Goal: Task Accomplishment & Management: Complete application form

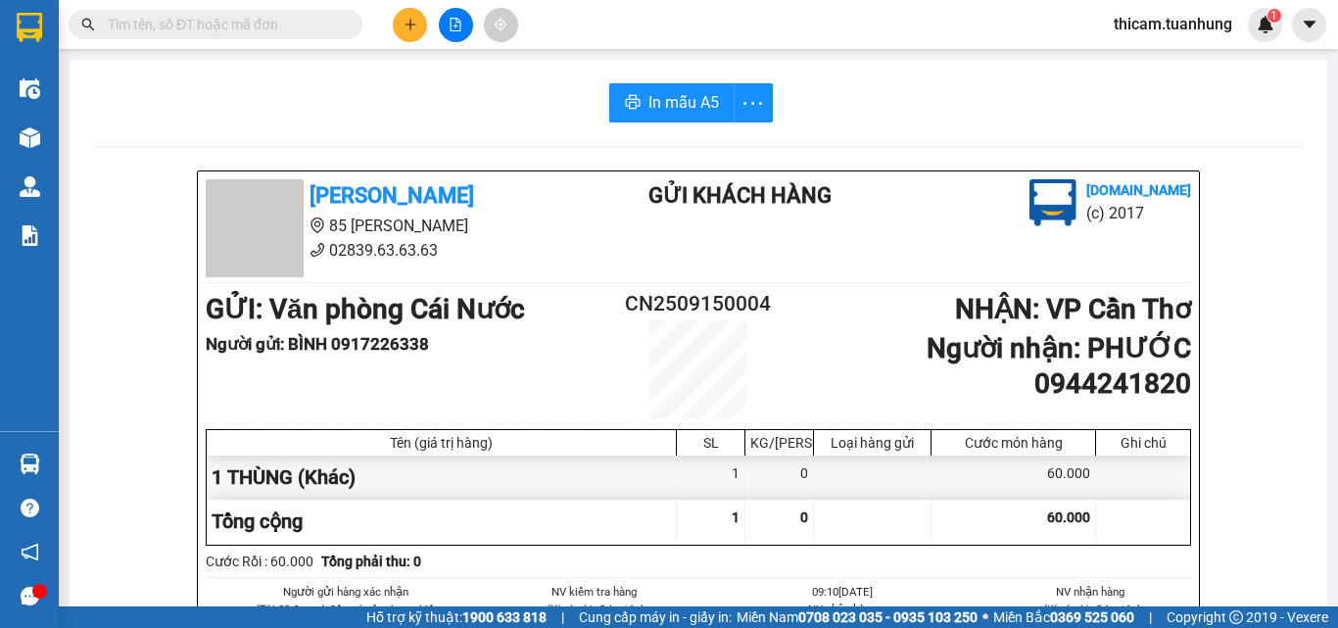
scroll to position [694, 0]
click at [418, 21] on button at bounding box center [410, 25] width 34 height 34
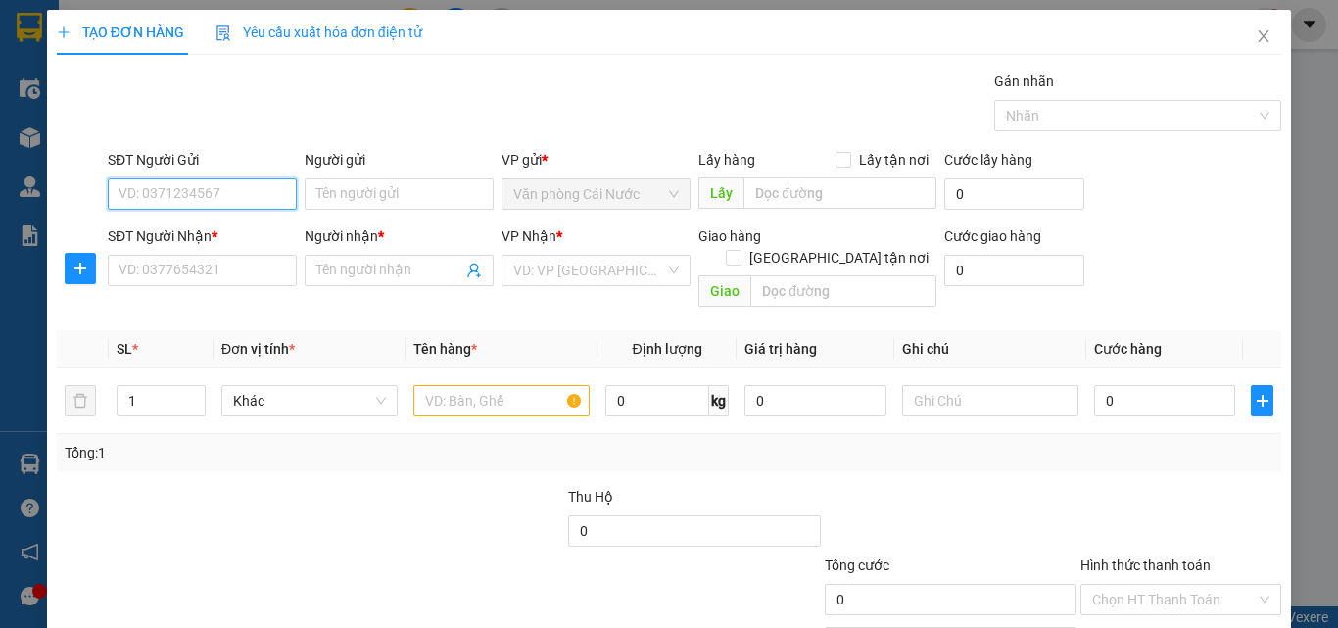
click at [226, 201] on input "SĐT Người Gửi" at bounding box center [202, 193] width 189 height 31
type input "0"
click at [197, 198] on input "SĐT Người Gửi" at bounding box center [202, 193] width 189 height 31
click at [217, 189] on input "SĐT Người Gửi" at bounding box center [202, 193] width 189 height 31
click at [168, 192] on input "SĐT Người Gửi" at bounding box center [202, 193] width 189 height 31
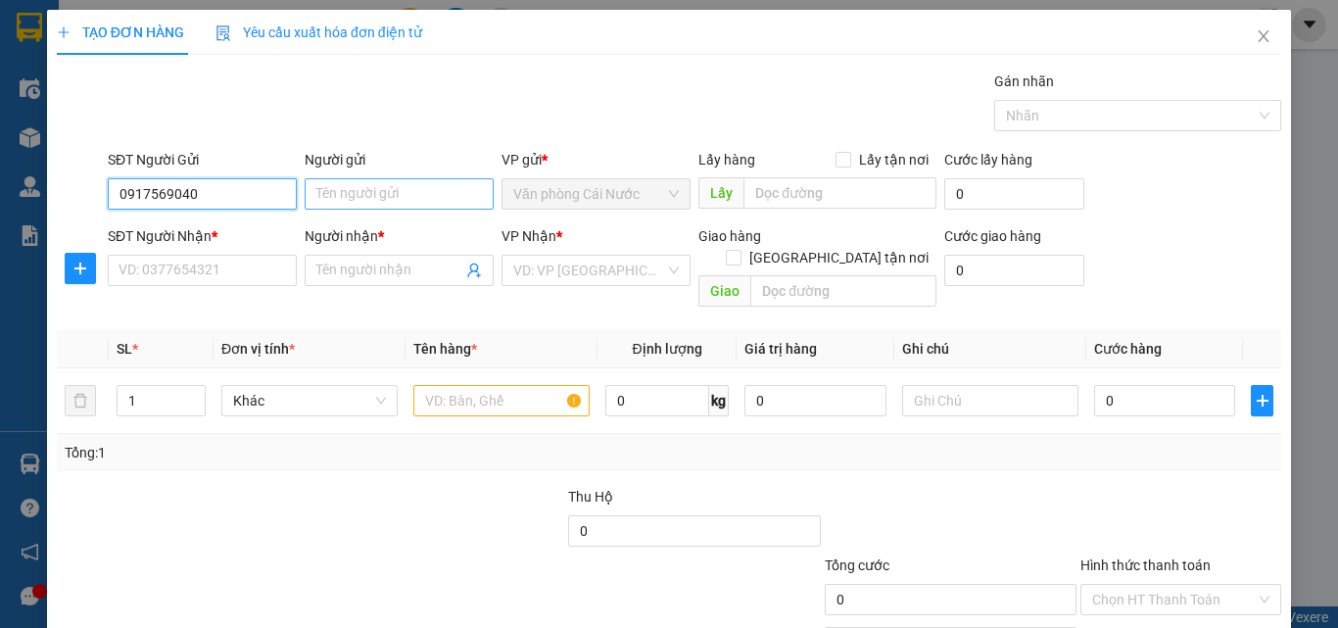
type input "0917569040"
click at [370, 200] on input "Người gửi" at bounding box center [399, 193] width 189 height 31
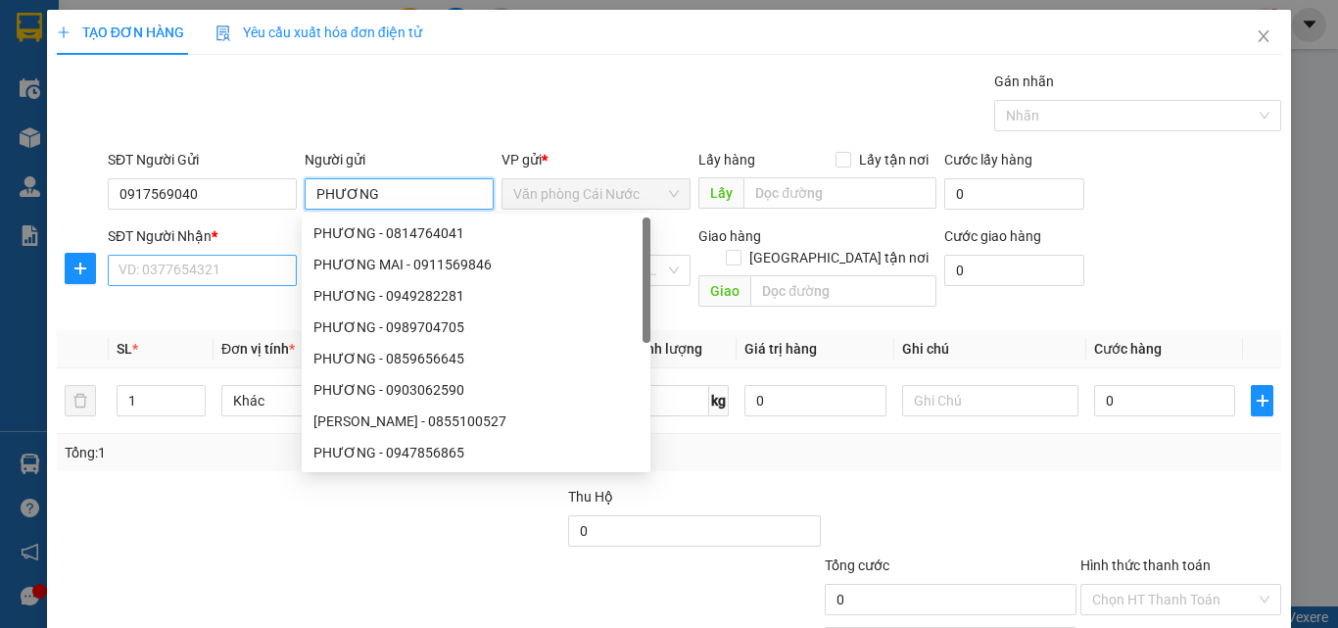
type input "PHƯƠNG"
click at [213, 275] on input "SĐT Người Nhận *" at bounding box center [202, 270] width 189 height 31
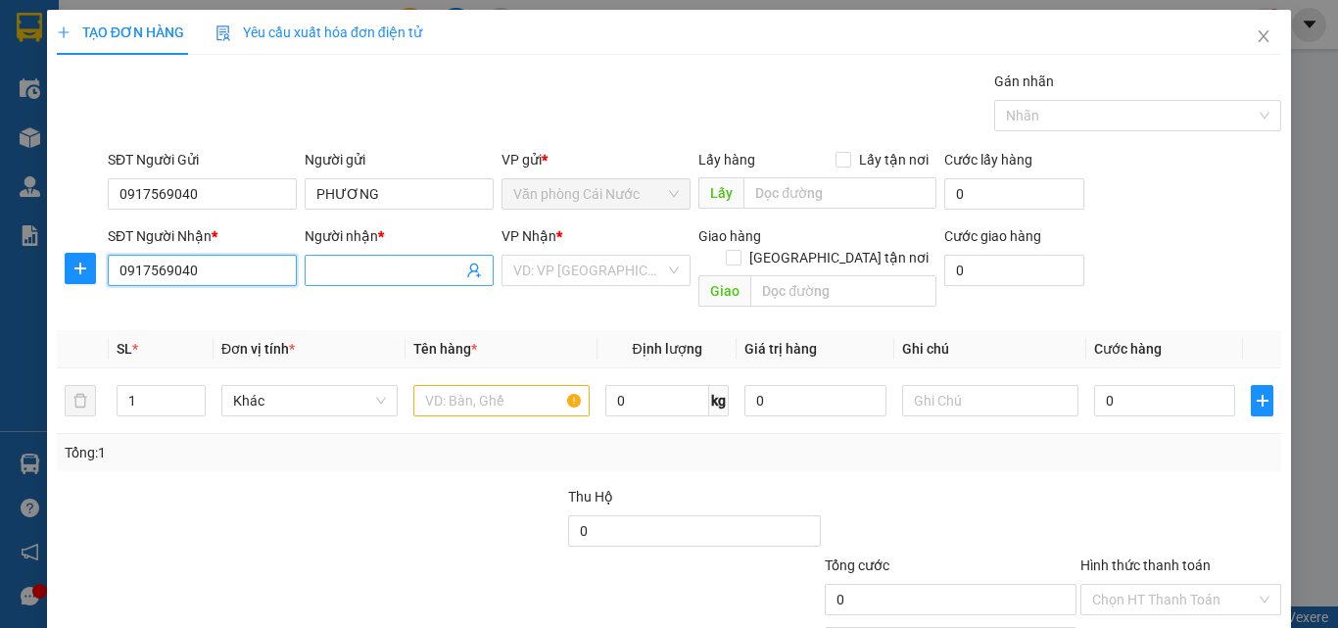
type input "0917569040"
click at [346, 265] on input "Người nhận *" at bounding box center [389, 271] width 146 height 22
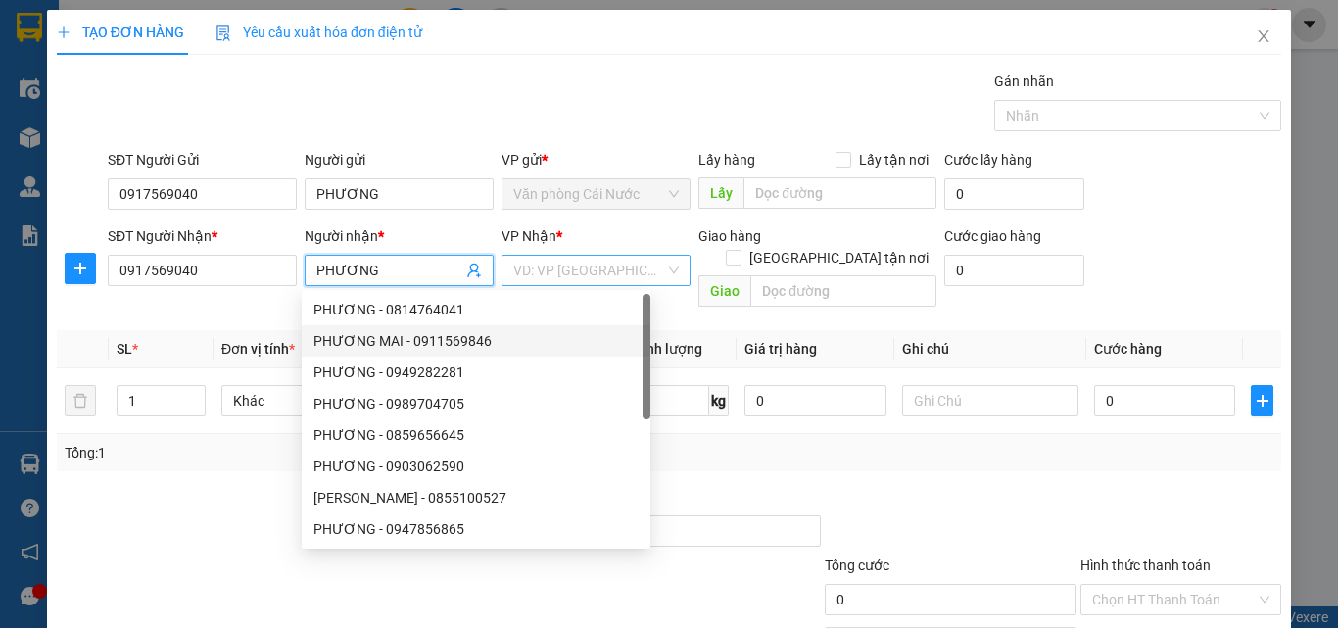
type input "PHƯƠNG"
click at [635, 265] on input "search" at bounding box center [589, 270] width 152 height 29
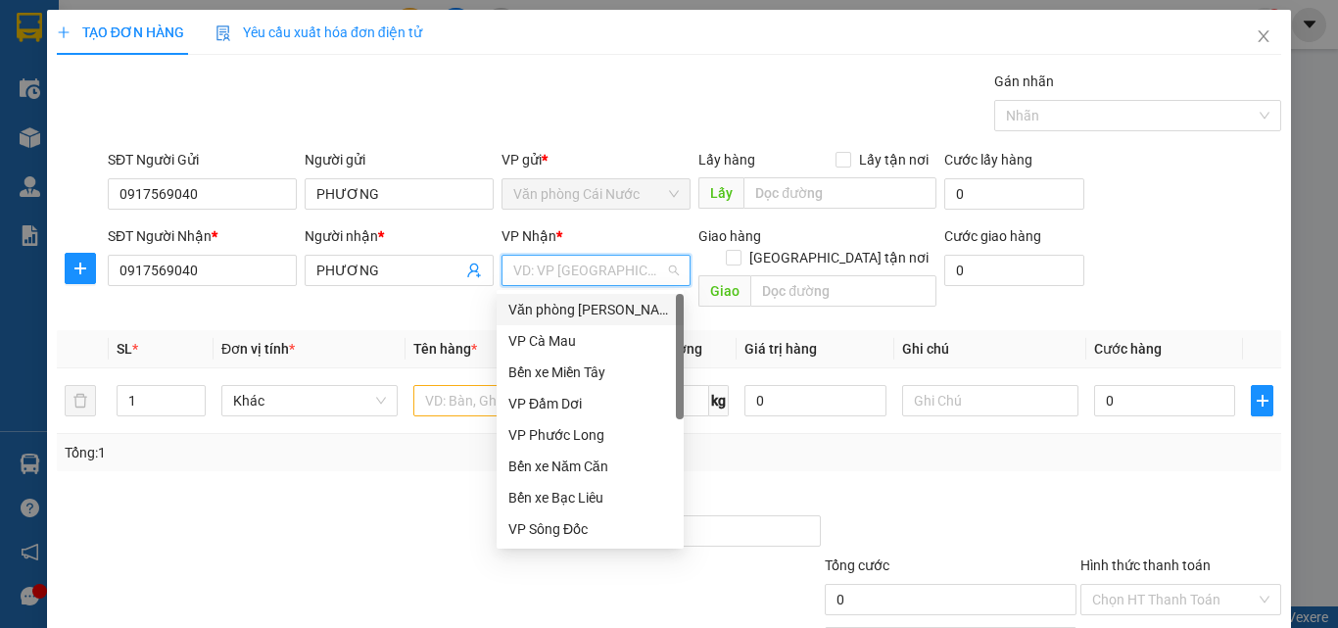
click at [626, 310] on div "Văn phòng [PERSON_NAME]" at bounding box center [590, 310] width 164 height 22
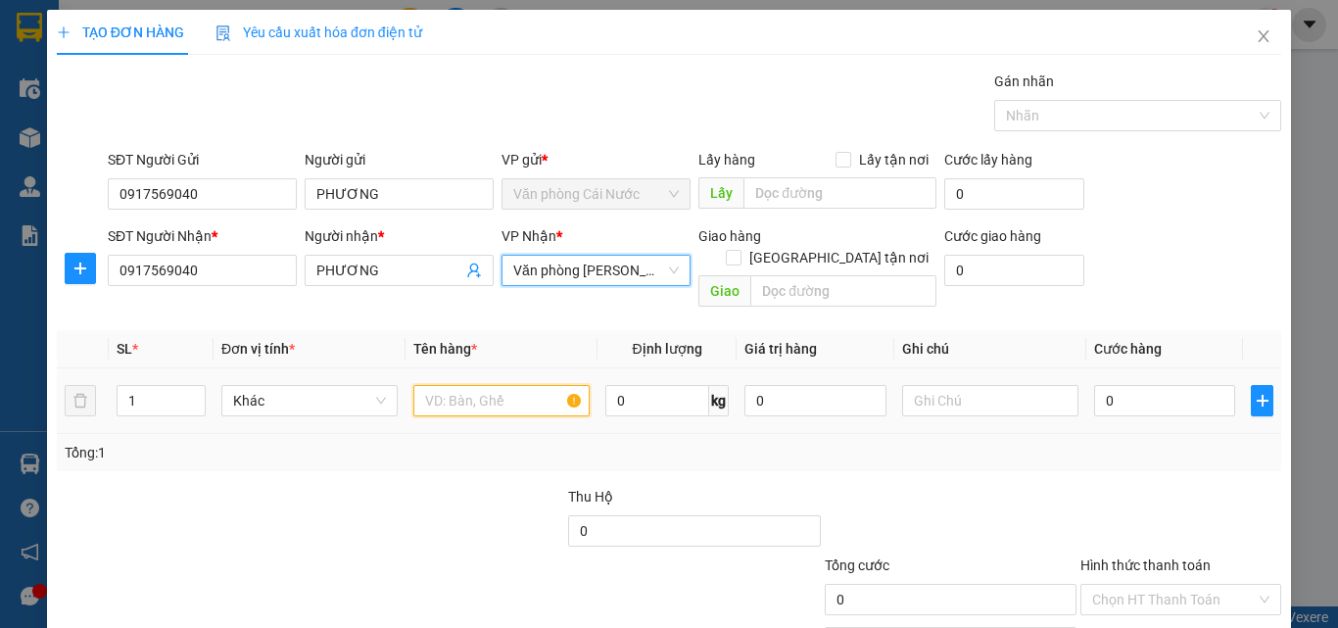
click at [463, 385] on input "text" at bounding box center [501, 400] width 176 height 31
click at [175, 386] on input "1" at bounding box center [161, 400] width 87 height 29
type input "2"
click at [482, 385] on input "text" at bounding box center [501, 400] width 176 height 31
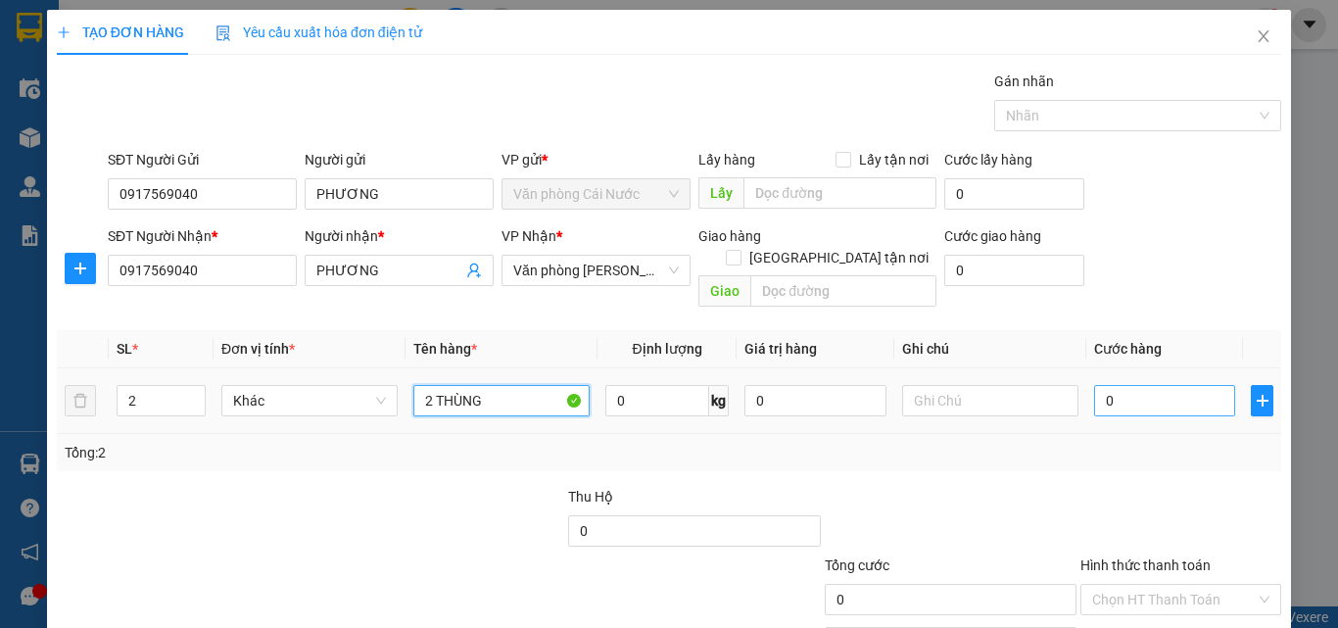
type input "2 THÙNG"
click at [1128, 385] on input "0" at bounding box center [1164, 400] width 141 height 31
type input "9"
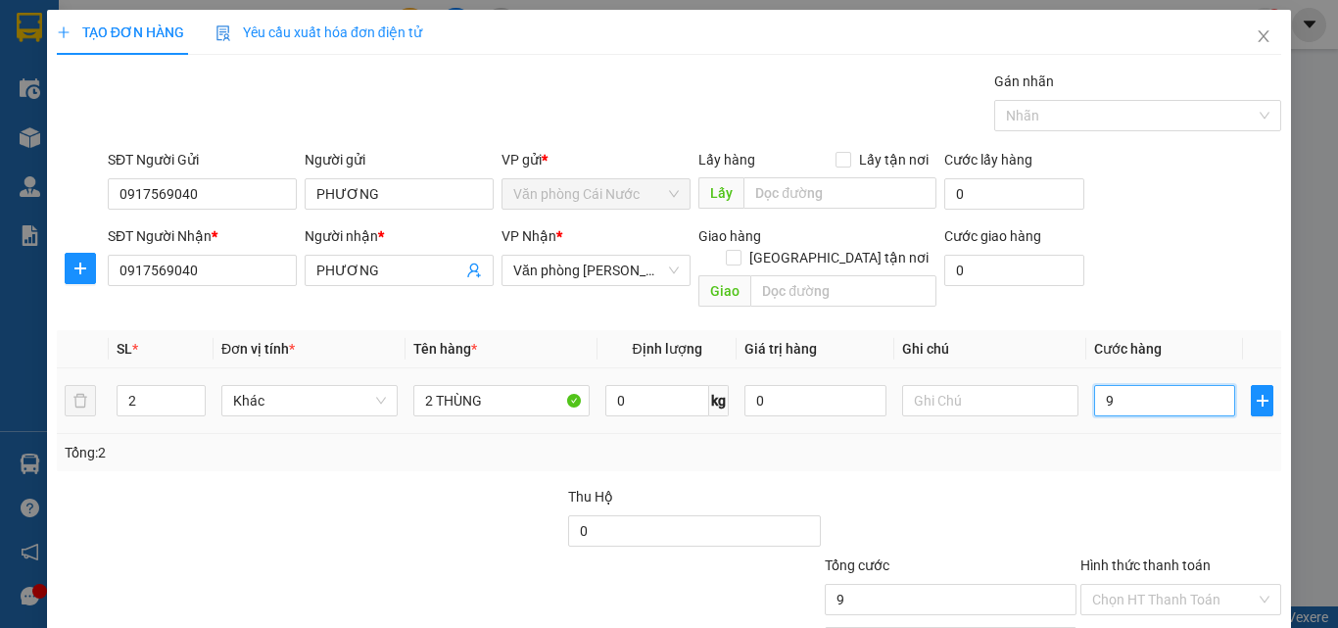
type input "90"
type input "90.000"
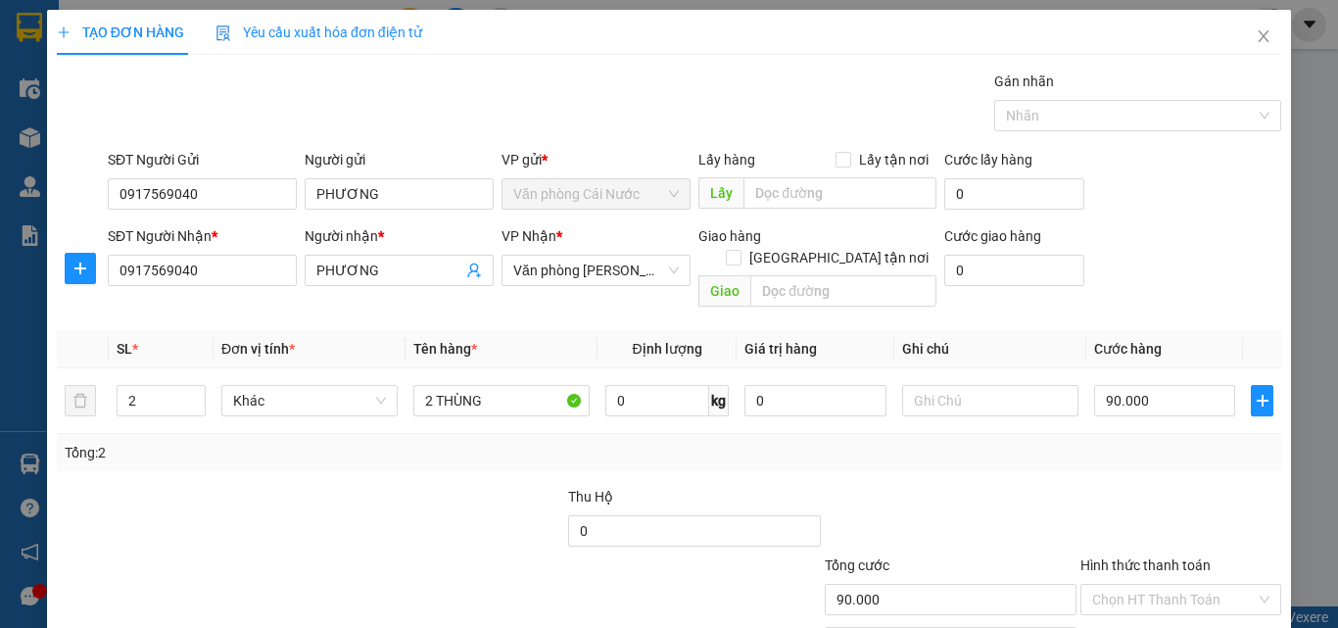
click at [1110, 455] on div "Transit Pickup Surcharge Ids Transit Deliver Surcharge Ids Transit Deliver Surc…" at bounding box center [669, 390] width 1225 height 638
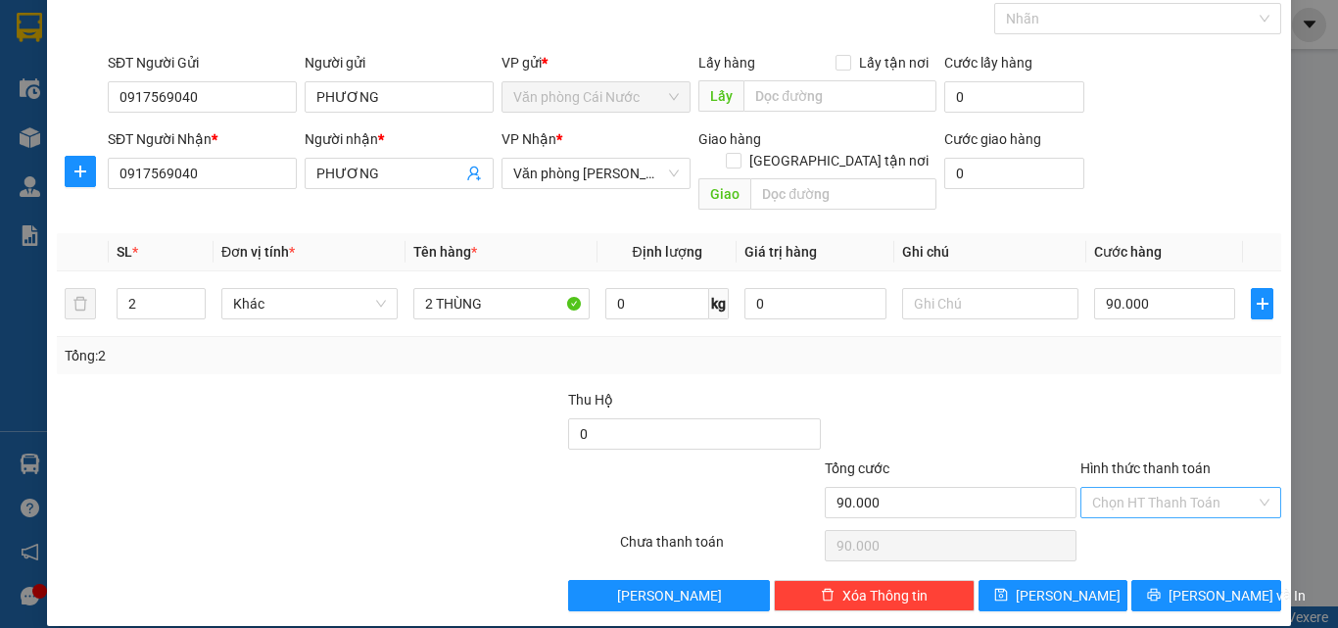
click at [1156, 488] on input "Hình thức thanh toán" at bounding box center [1174, 502] width 164 height 29
click at [1148, 512] on div "Tại văn phòng" at bounding box center [1169, 520] width 175 height 22
type input "0"
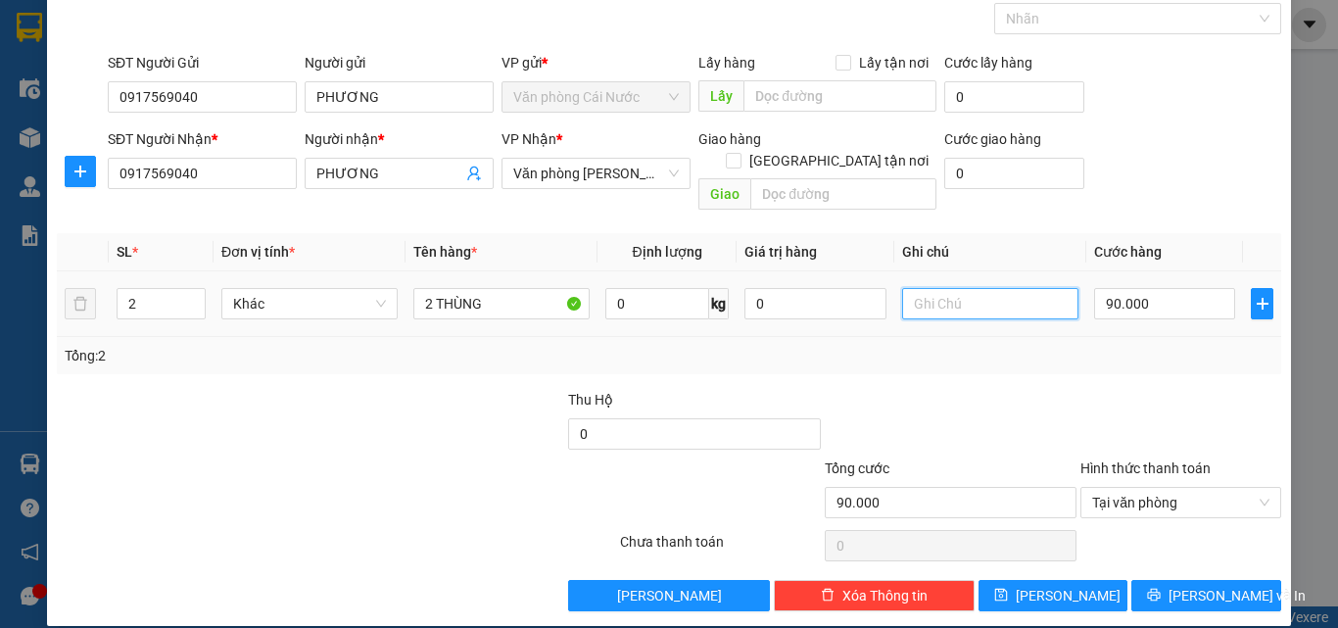
click at [1015, 288] on input "text" at bounding box center [990, 303] width 176 height 31
type input "KHÁCH THEO XE KHÔNG HỨA TRUNG CHUYỂN"
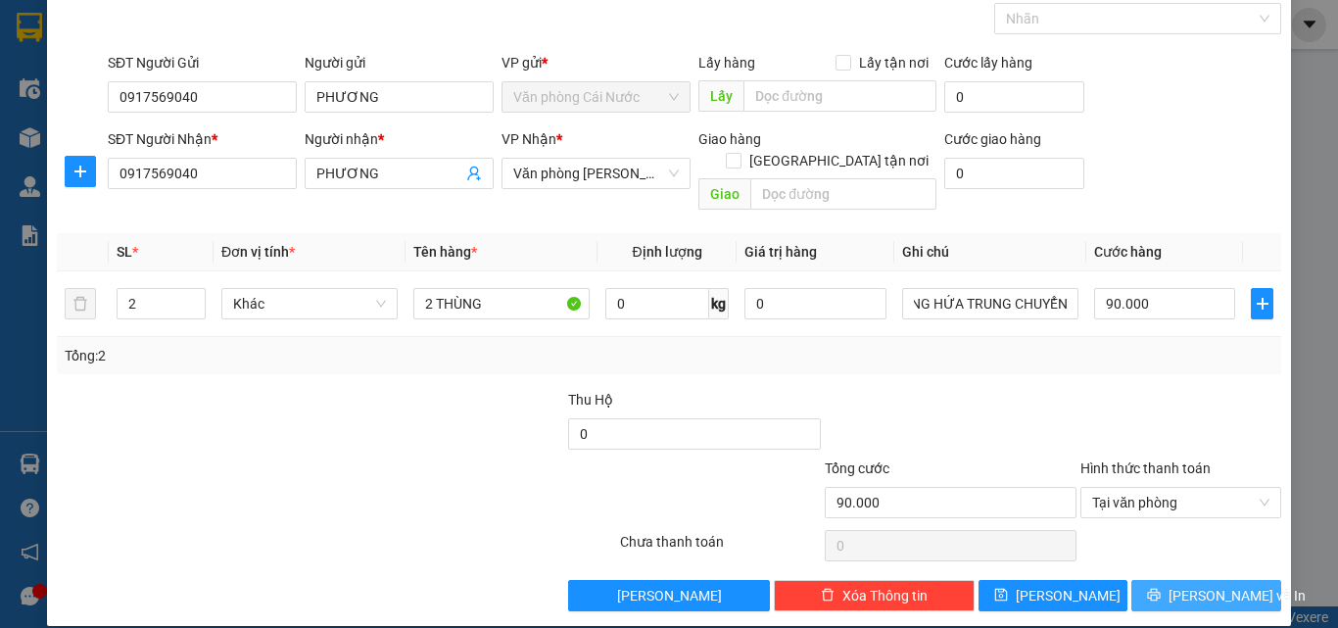
click at [1161, 589] on icon "printer" at bounding box center [1154, 595] width 13 height 13
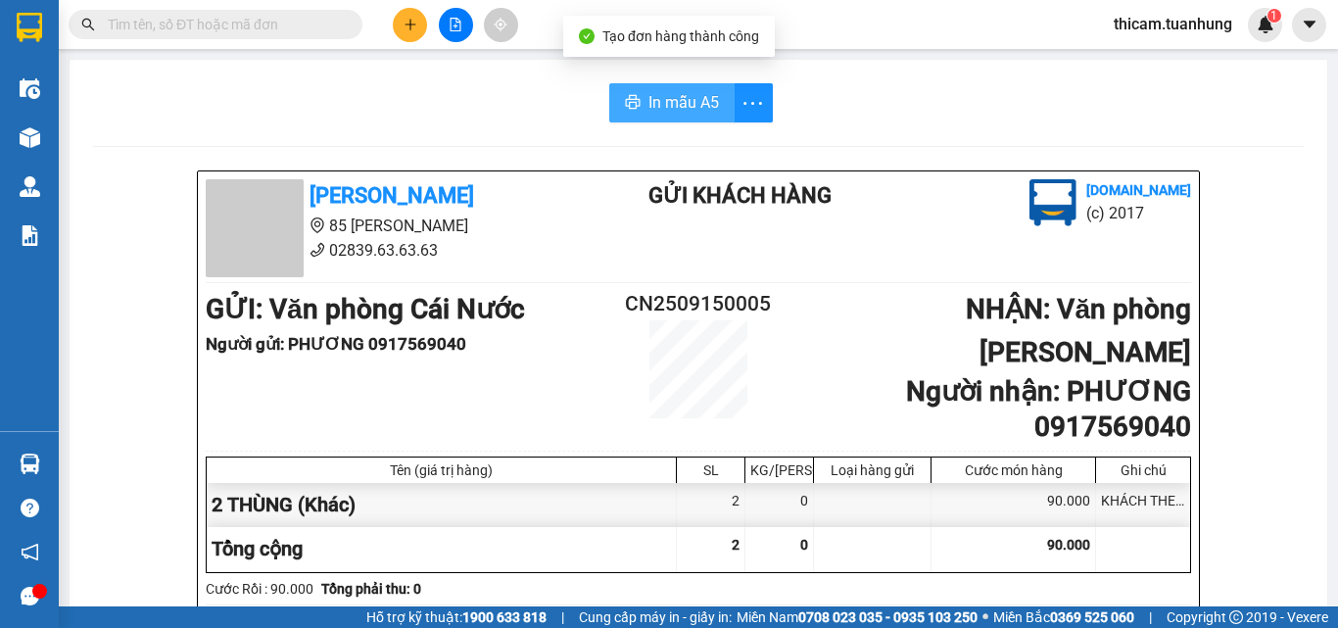
click at [672, 113] on span "In mẫu A5" at bounding box center [684, 102] width 71 height 24
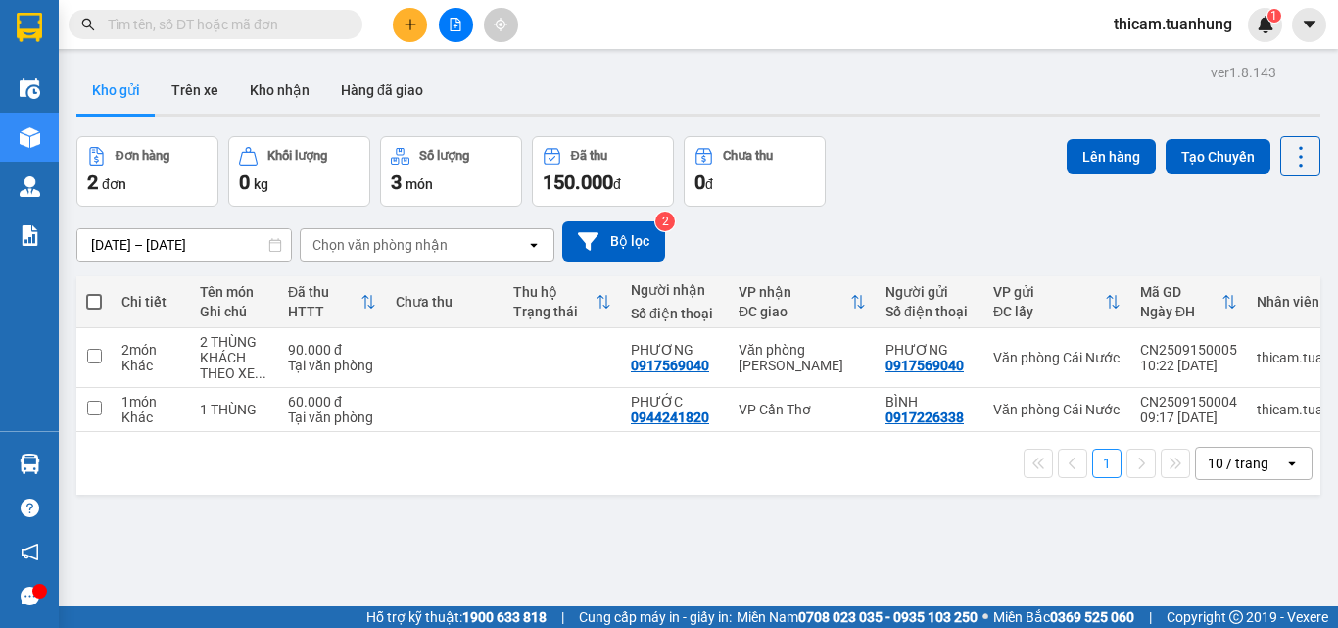
click at [95, 303] on span at bounding box center [94, 302] width 16 height 16
click at [94, 292] on input "checkbox" at bounding box center [94, 292] width 0 height 0
checkbox input "true"
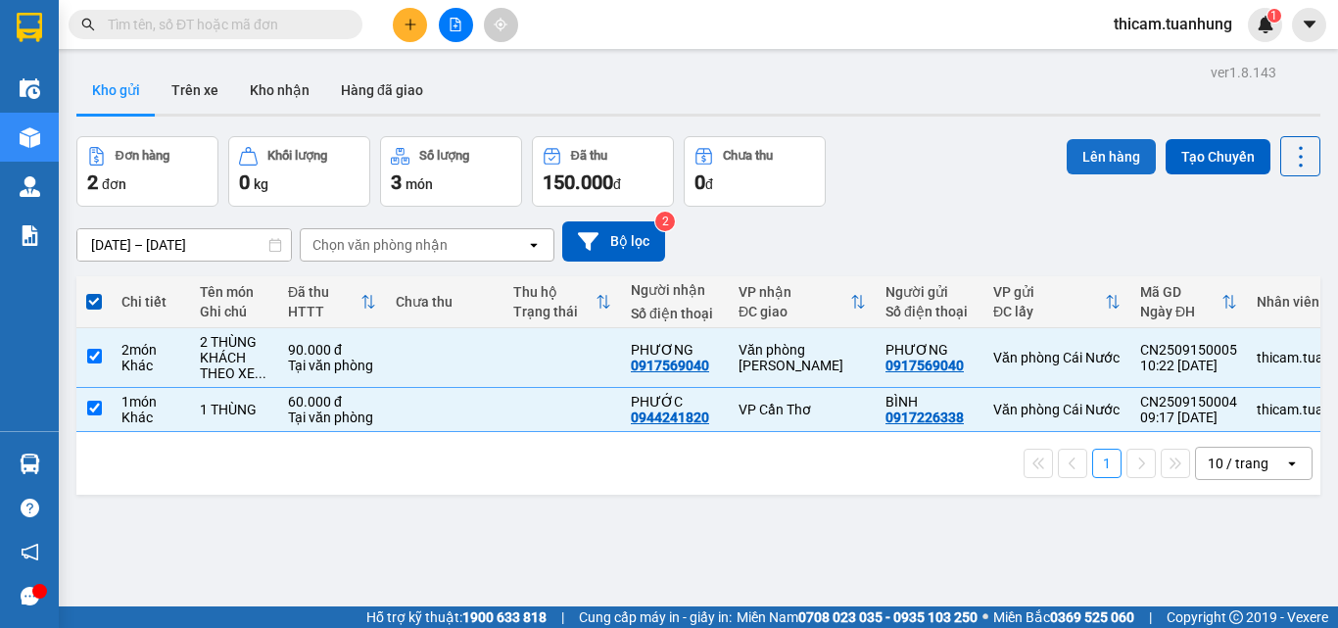
click at [1110, 149] on button "Lên hàng" at bounding box center [1111, 156] width 89 height 35
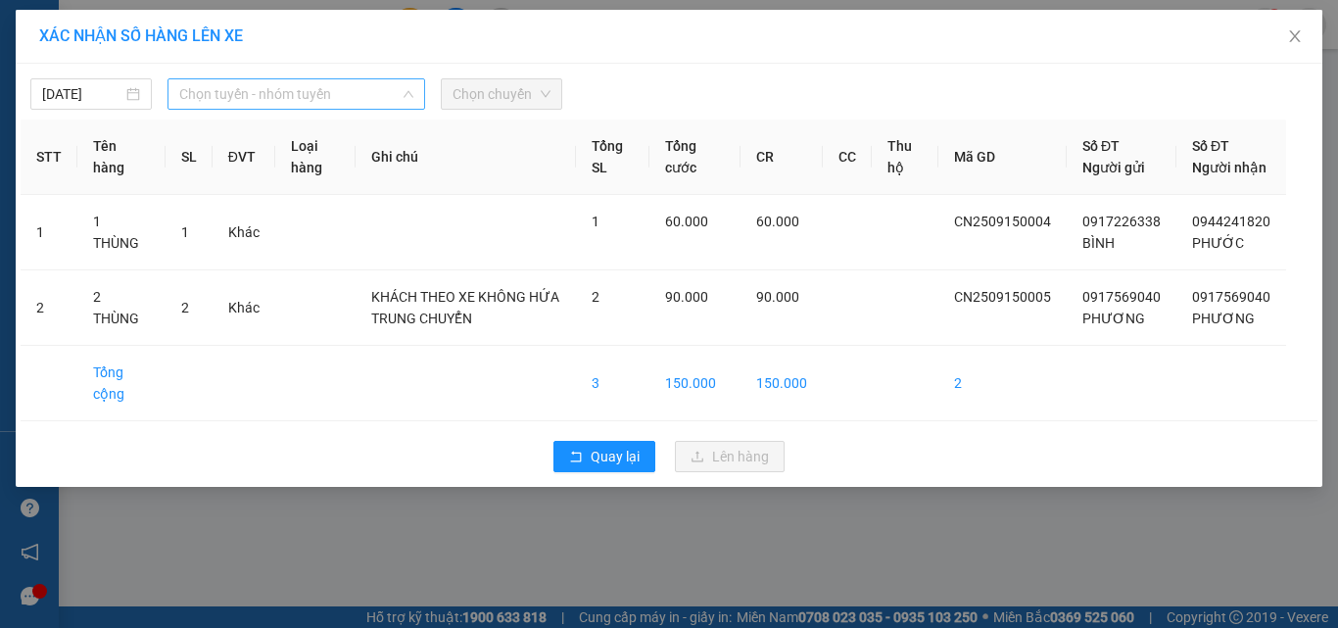
click at [366, 97] on span "Chọn tuyến - nhóm tuyến" at bounding box center [296, 93] width 234 height 29
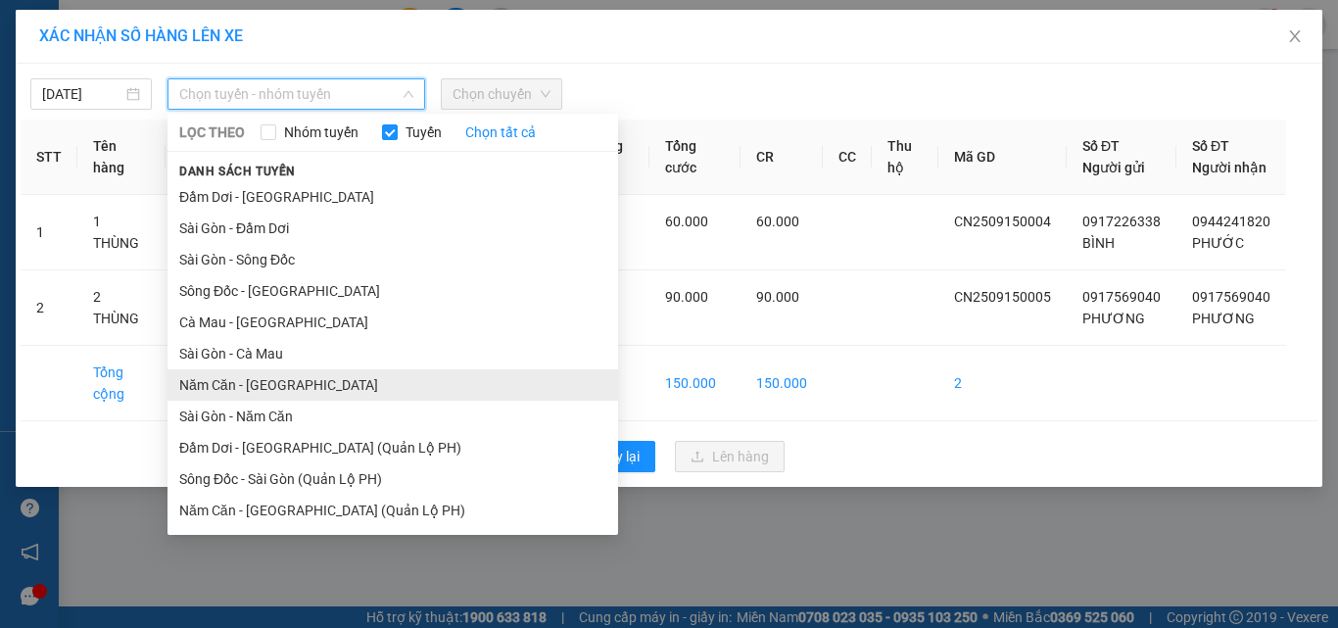
click at [261, 390] on li "Năm Căn - [GEOGRAPHIC_DATA]" at bounding box center [393, 384] width 451 height 31
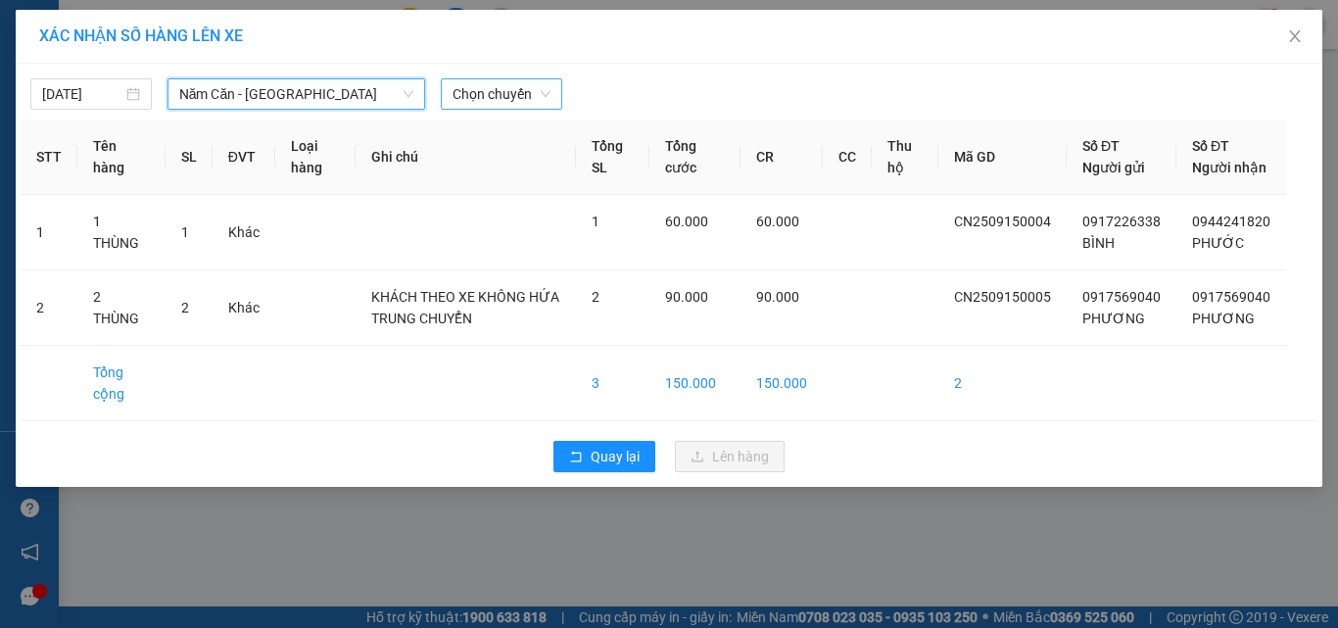
click at [536, 97] on span "Chọn chuyến" at bounding box center [502, 93] width 98 height 29
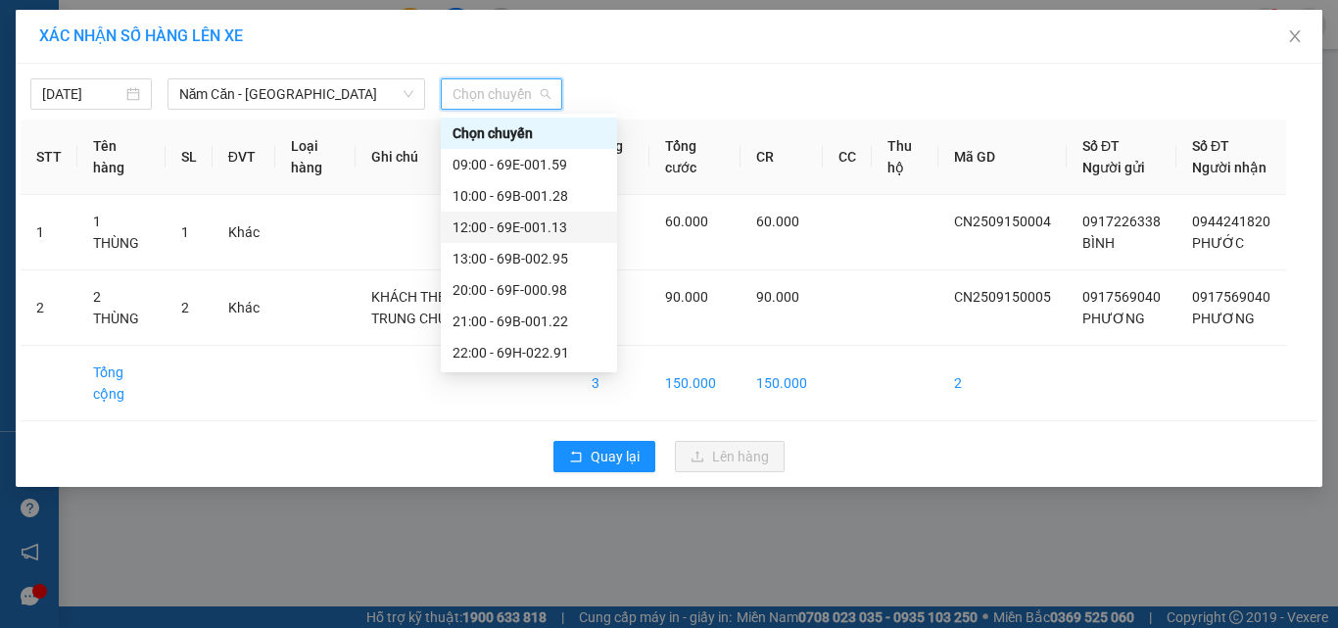
click at [545, 226] on div "12:00 - 69E-001.13" at bounding box center [529, 228] width 153 height 22
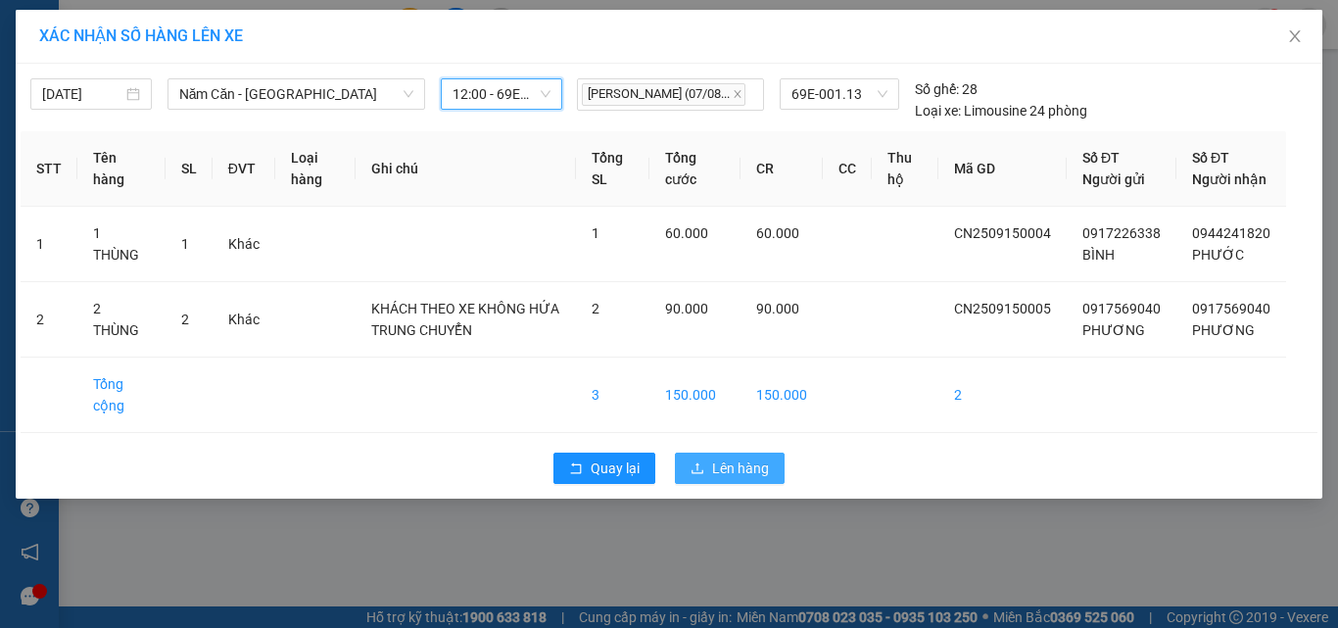
click at [716, 479] on span "Lên hàng" at bounding box center [740, 468] width 57 height 22
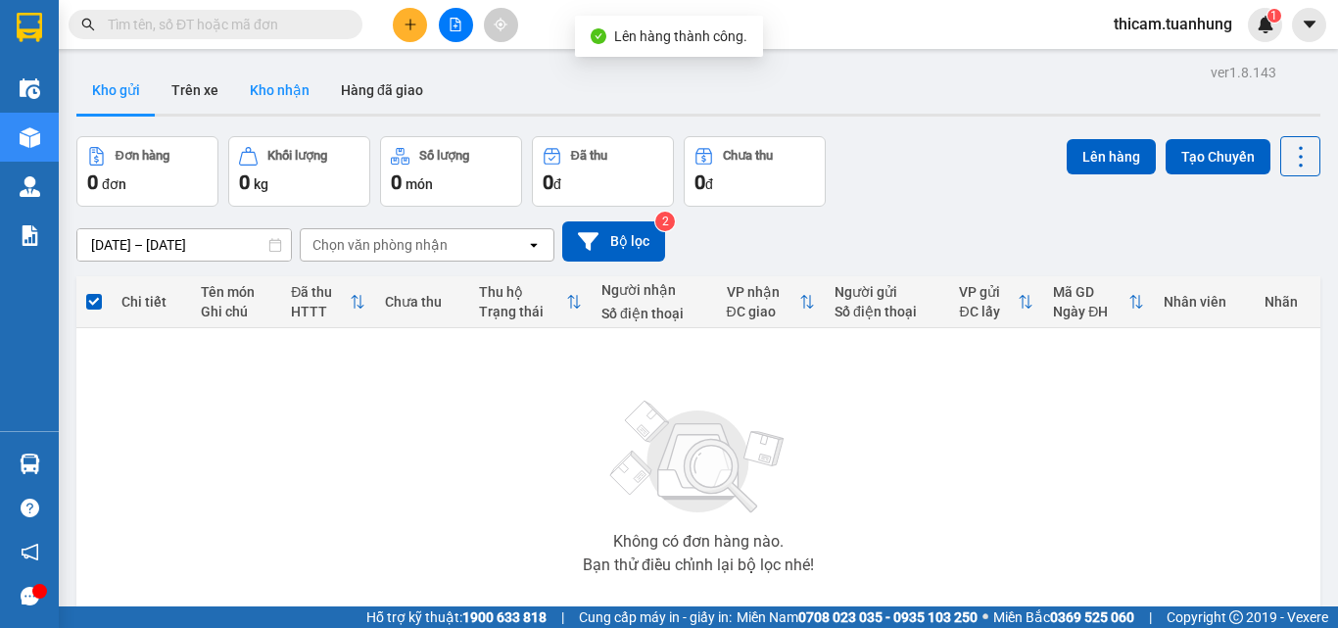
click at [291, 90] on button "Kho nhận" at bounding box center [279, 90] width 91 height 47
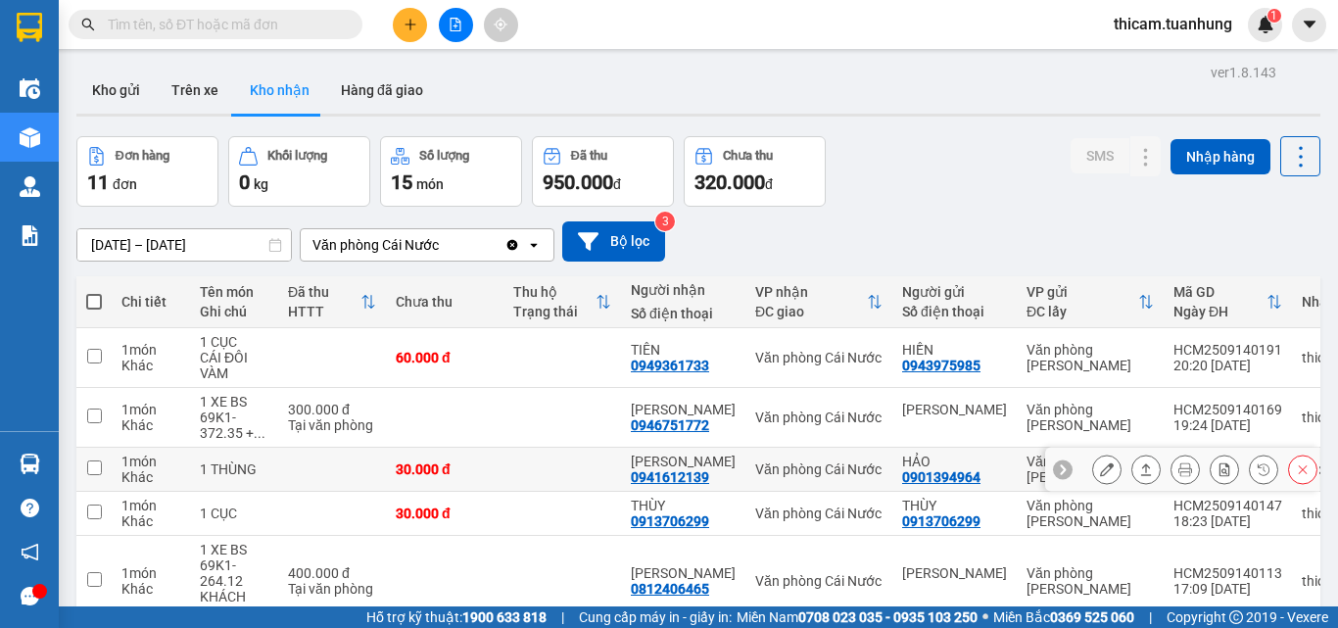
scroll to position [361, 0]
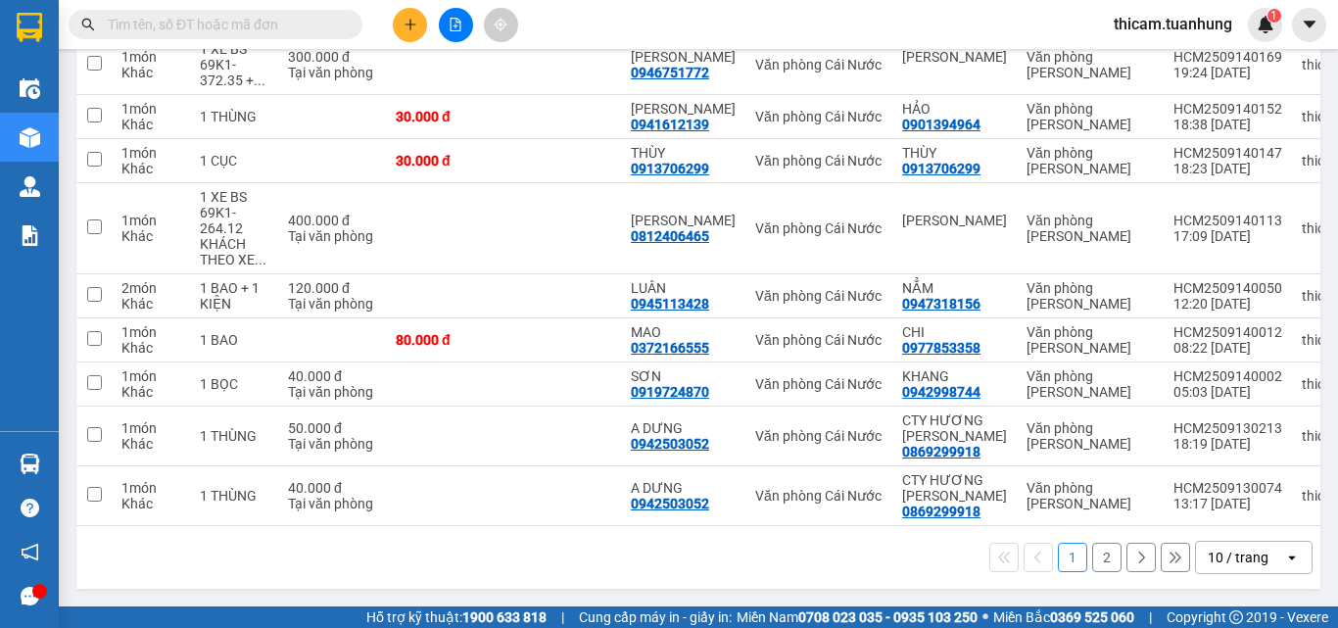
click at [1094, 561] on button "2" at bounding box center [1106, 557] width 29 height 29
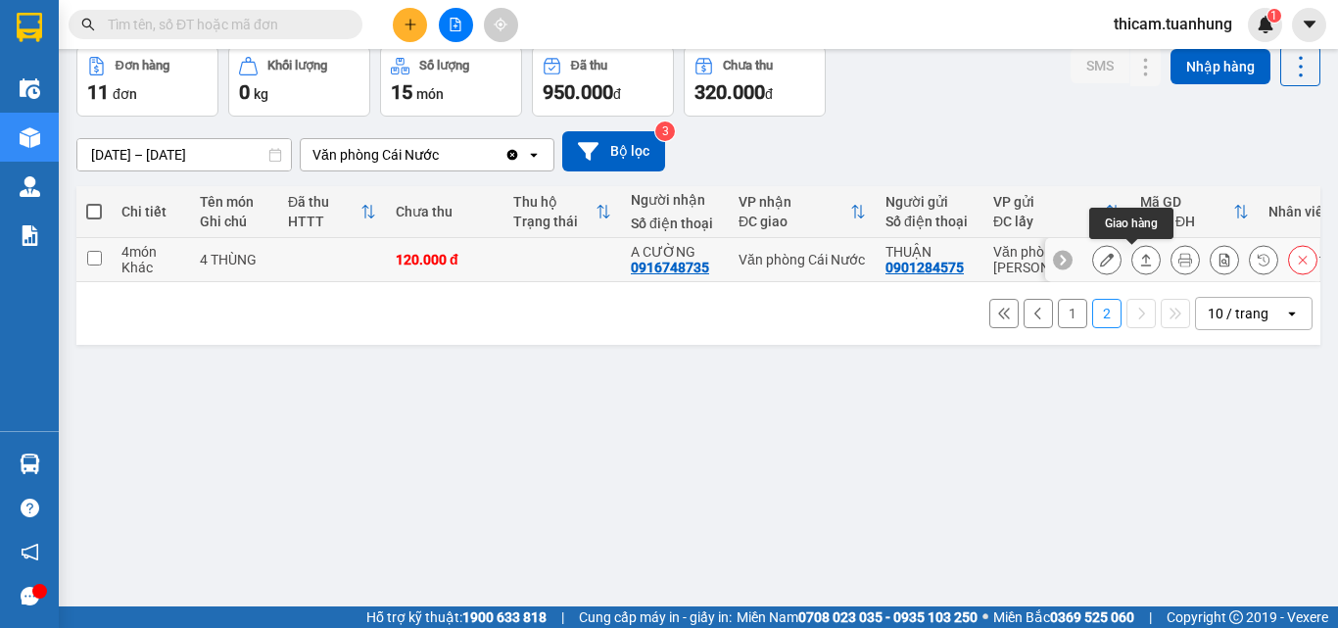
click at [1139, 260] on icon at bounding box center [1146, 260] width 14 height 14
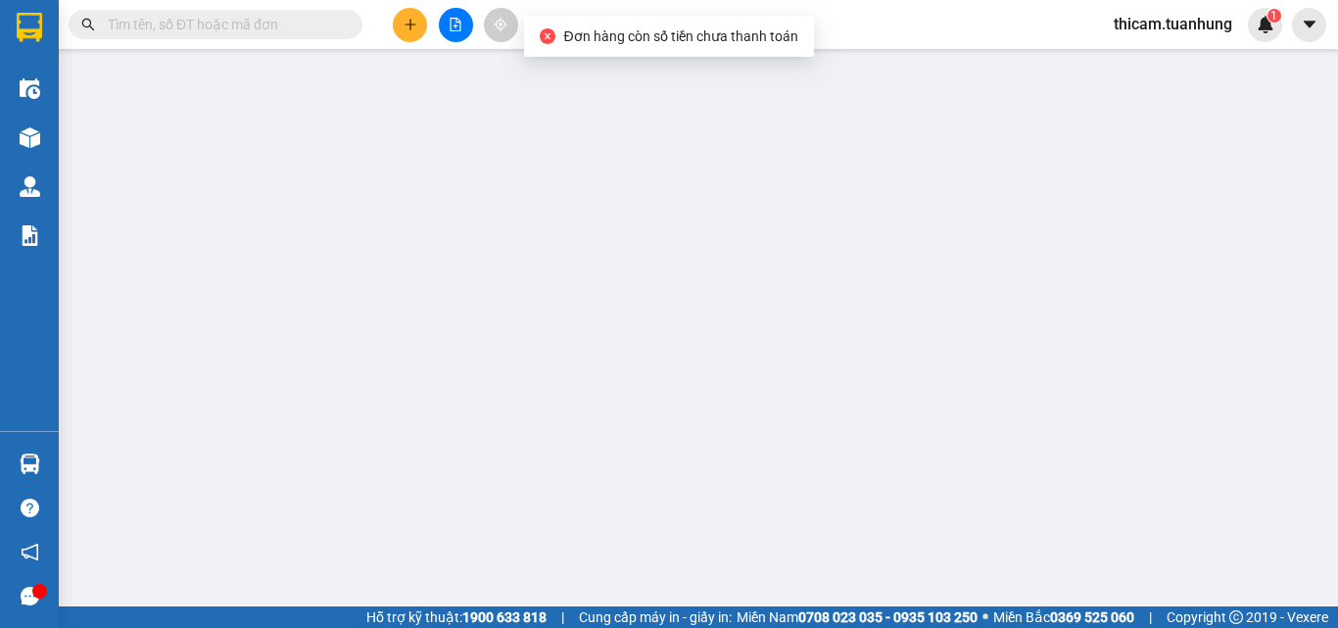
type input "0901284575"
type input "THUẬN"
type input "0916748735"
type input "A CƯỜNG"
type input "120.000"
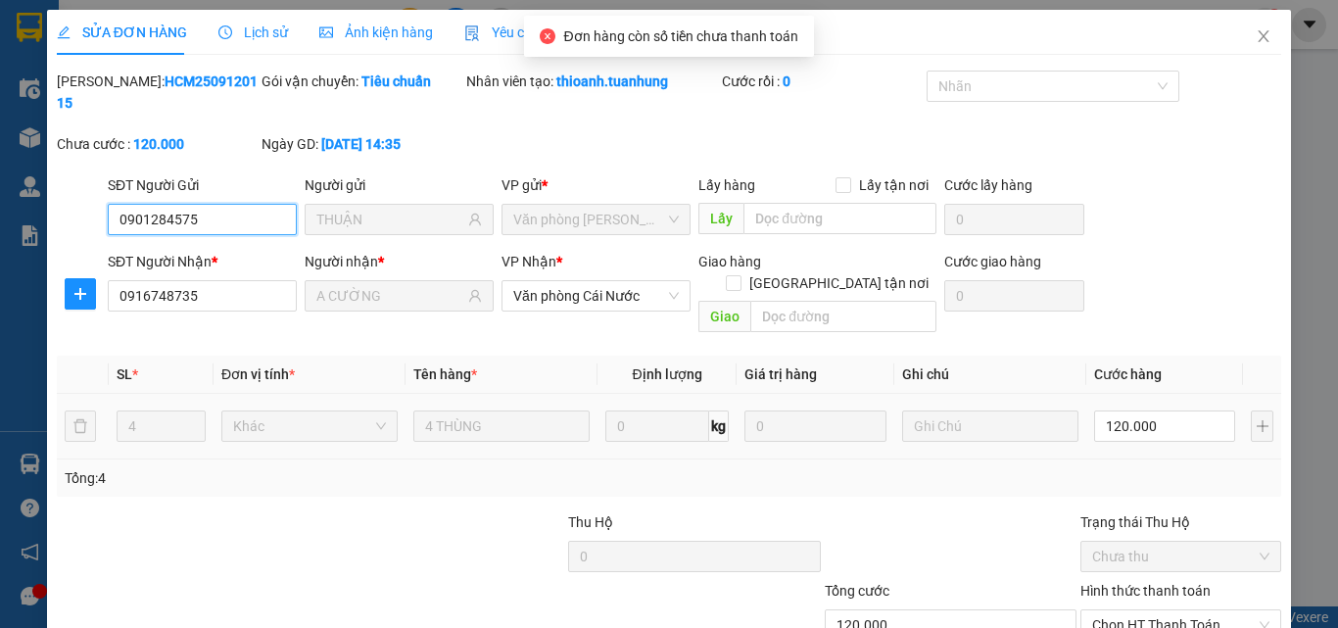
scroll to position [101, 0]
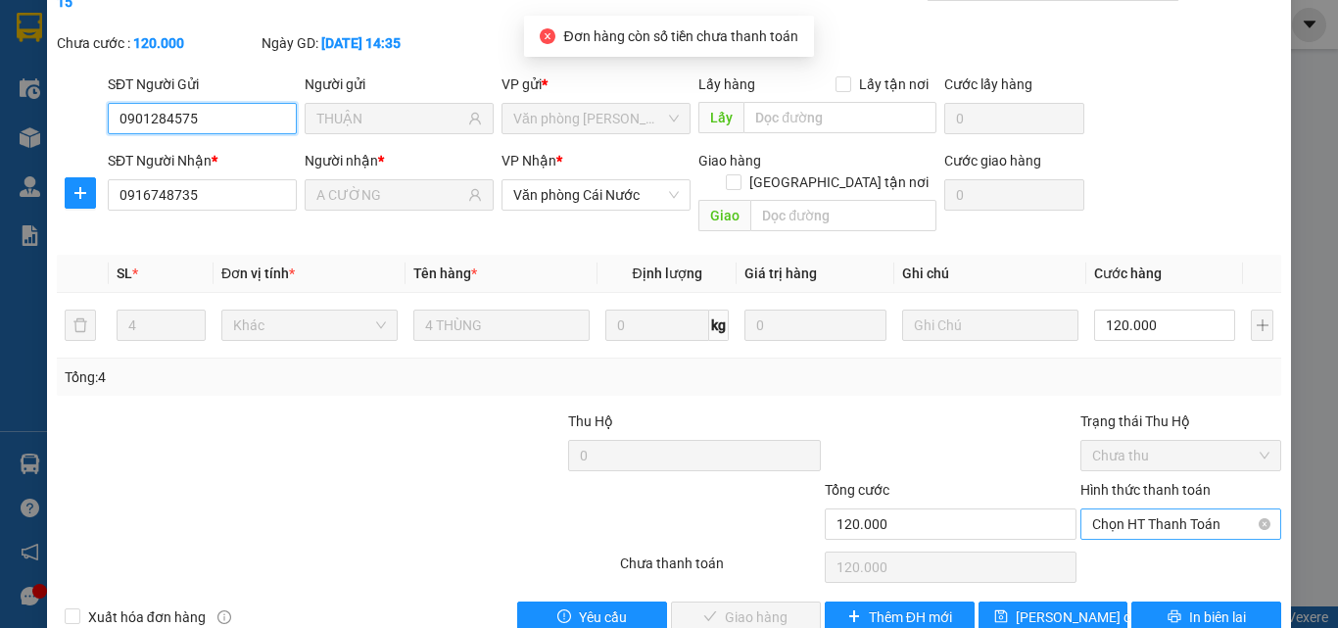
click at [1153, 509] on span "Chọn HT Thanh Toán" at bounding box center [1180, 523] width 177 height 29
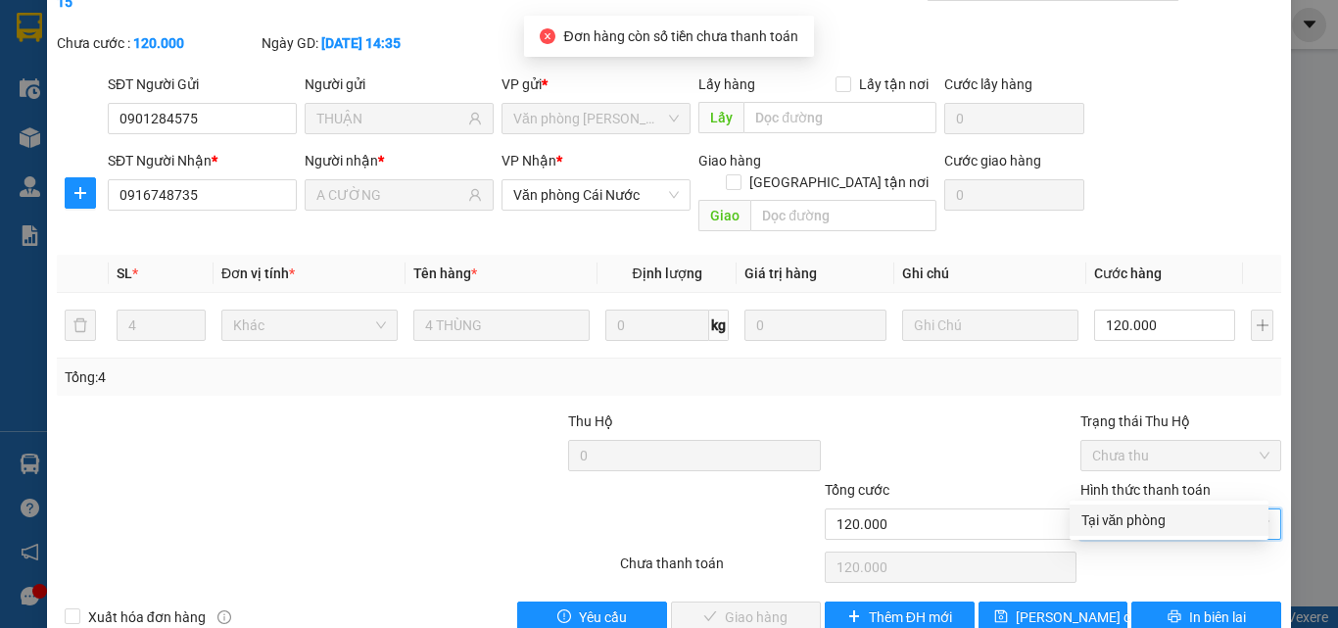
click at [1133, 515] on div "Tại văn phòng" at bounding box center [1169, 520] width 175 height 22
type input "0"
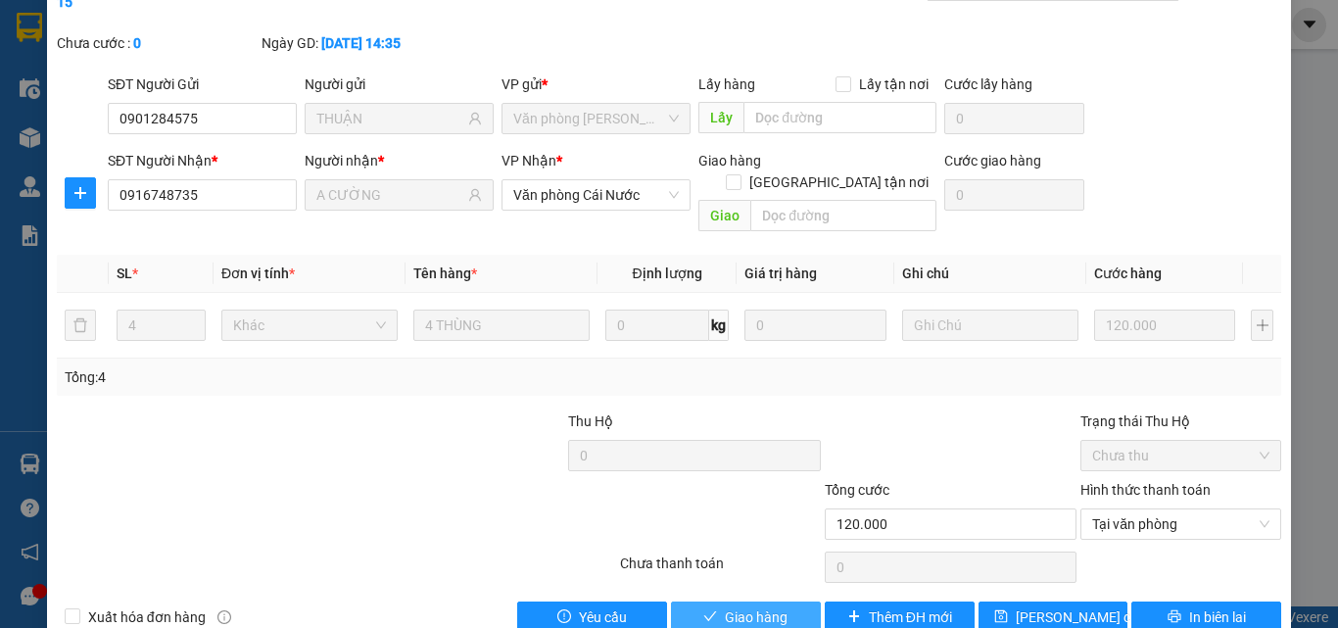
click at [777, 594] on span "Giao hàng" at bounding box center [756, 617] width 63 height 22
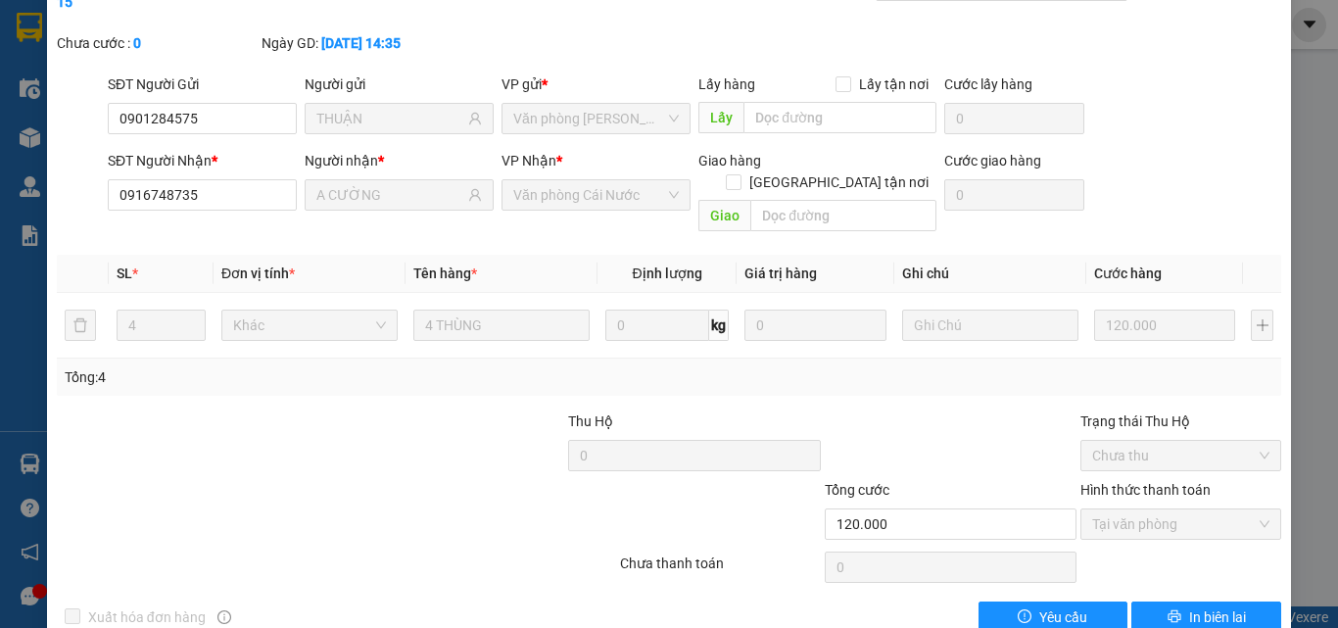
scroll to position [0, 0]
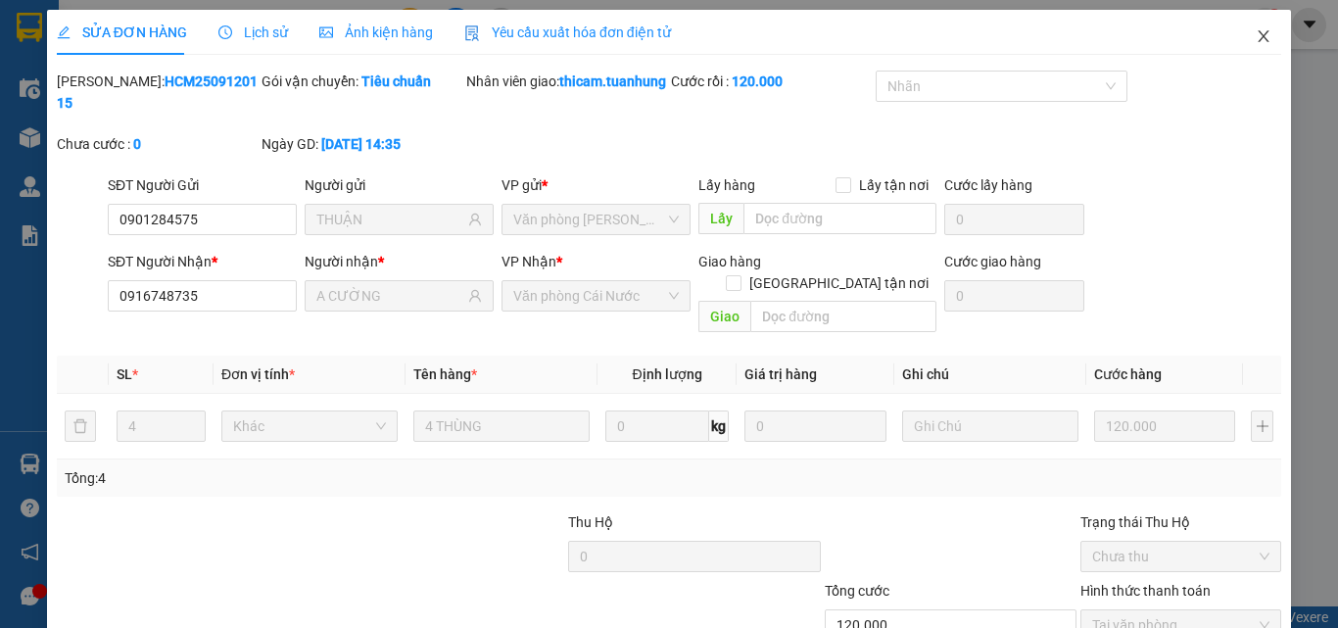
click at [1259, 39] on icon "close" at bounding box center [1264, 36] width 11 height 12
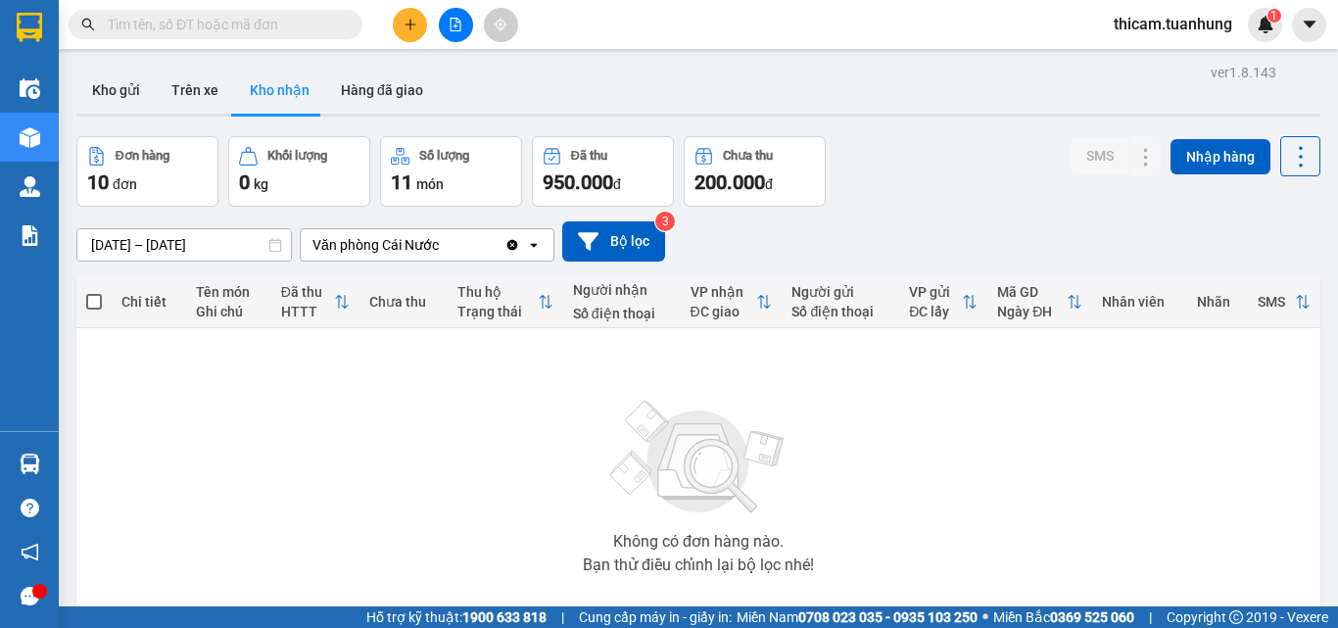
click at [416, 25] on icon "plus" at bounding box center [411, 25] width 14 height 14
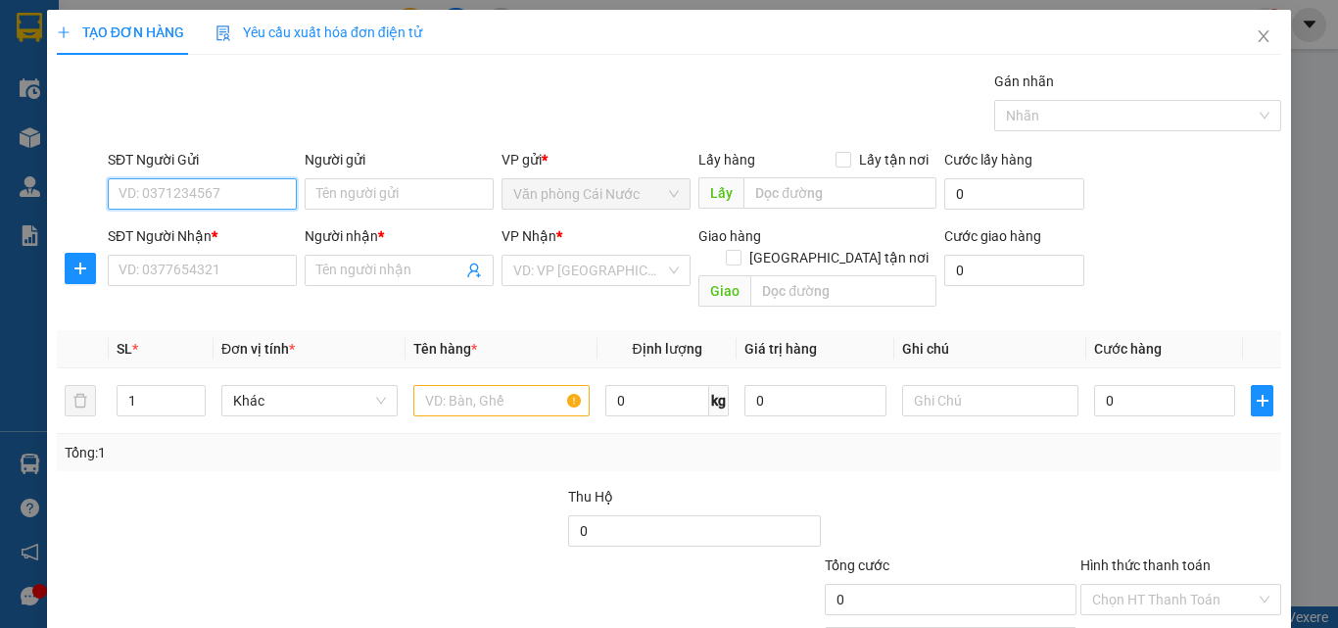
click at [219, 197] on input "SĐT Người Gửi" at bounding box center [202, 193] width 189 height 31
type input "0335307857"
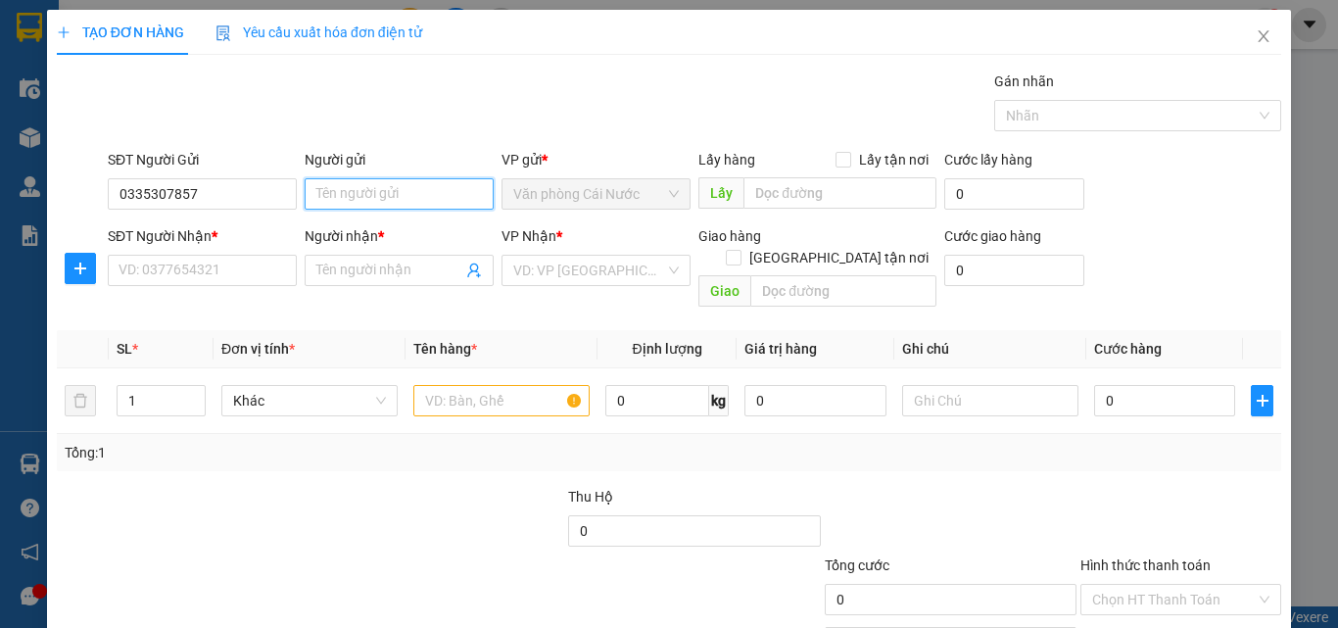
click at [390, 192] on input "Người gửi" at bounding box center [399, 193] width 189 height 31
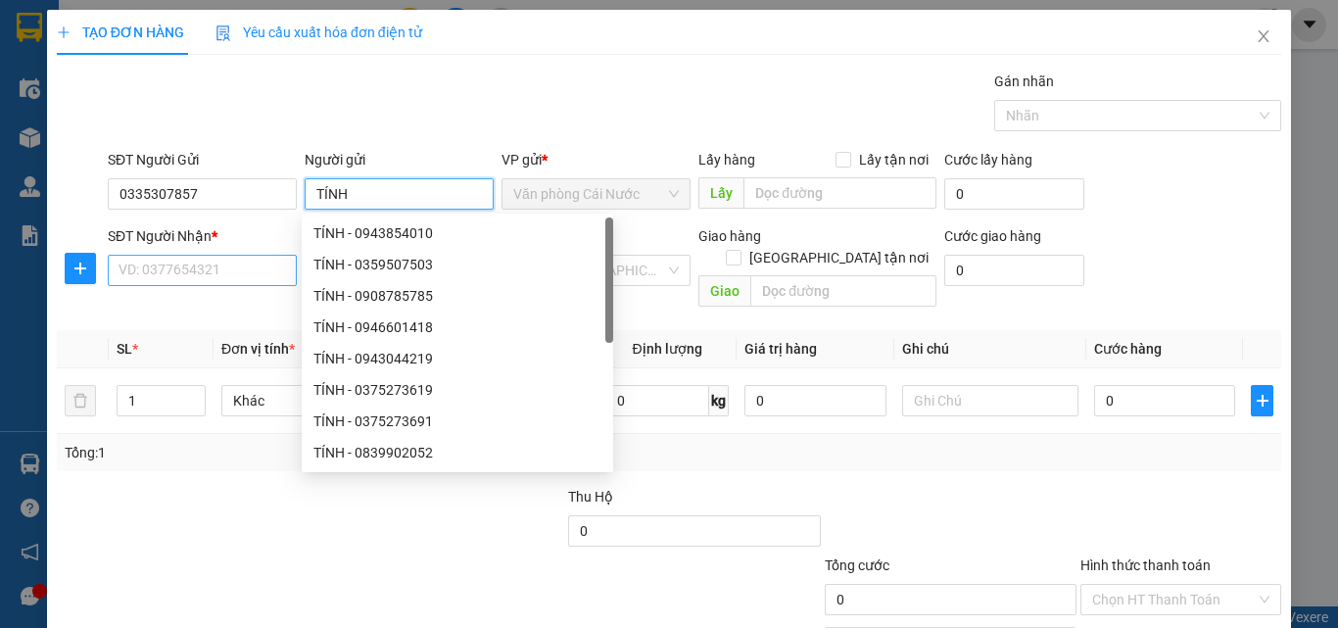
type input "TÍNH"
click at [183, 267] on input "SĐT Người Nhận *" at bounding box center [202, 270] width 189 height 31
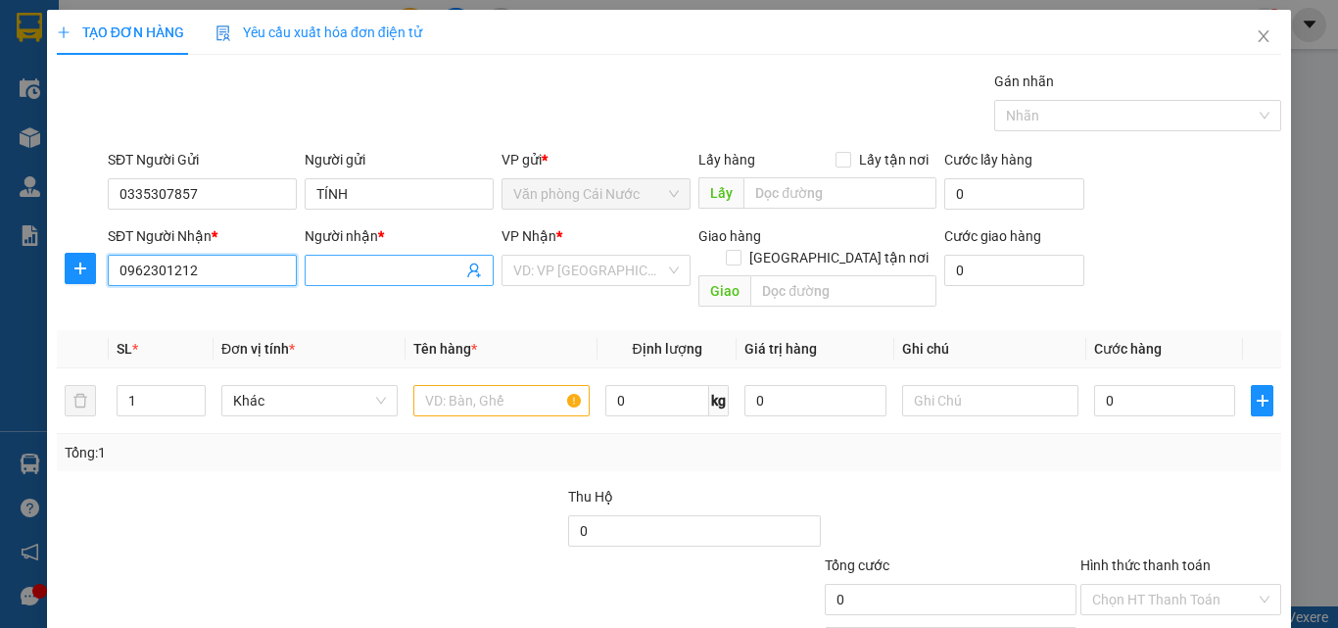
type input "0962301212"
click at [390, 268] on input "Người nhận *" at bounding box center [389, 271] width 146 height 22
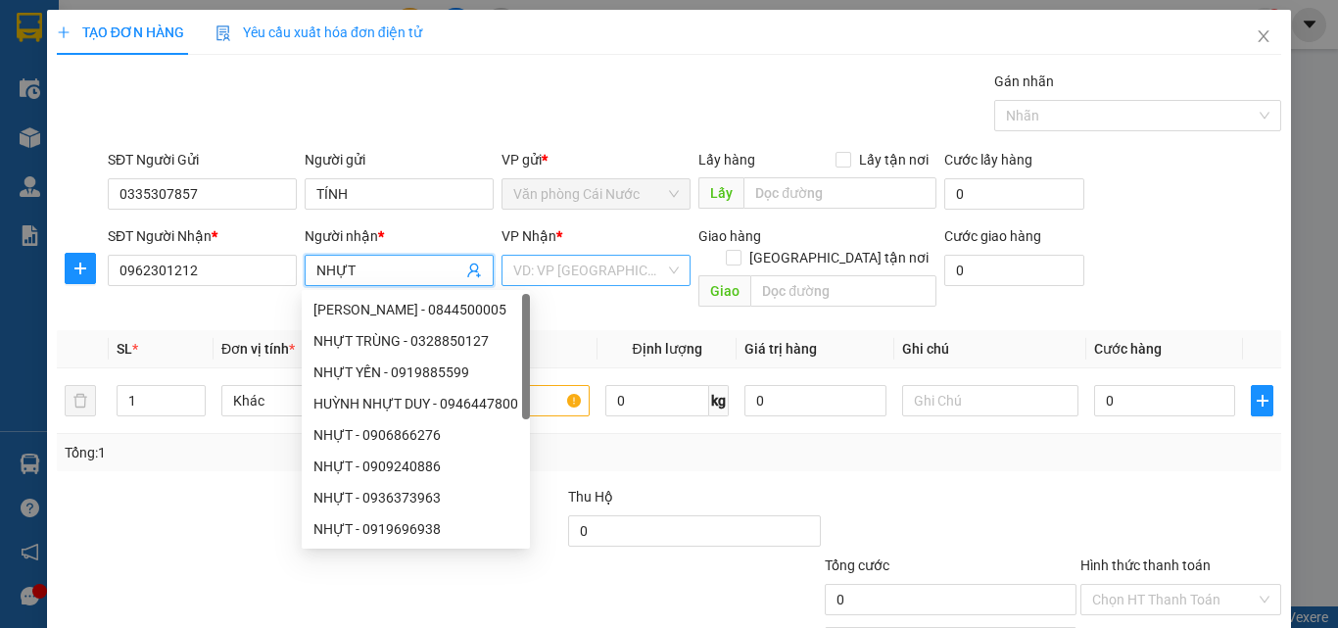
type input "NHỰT"
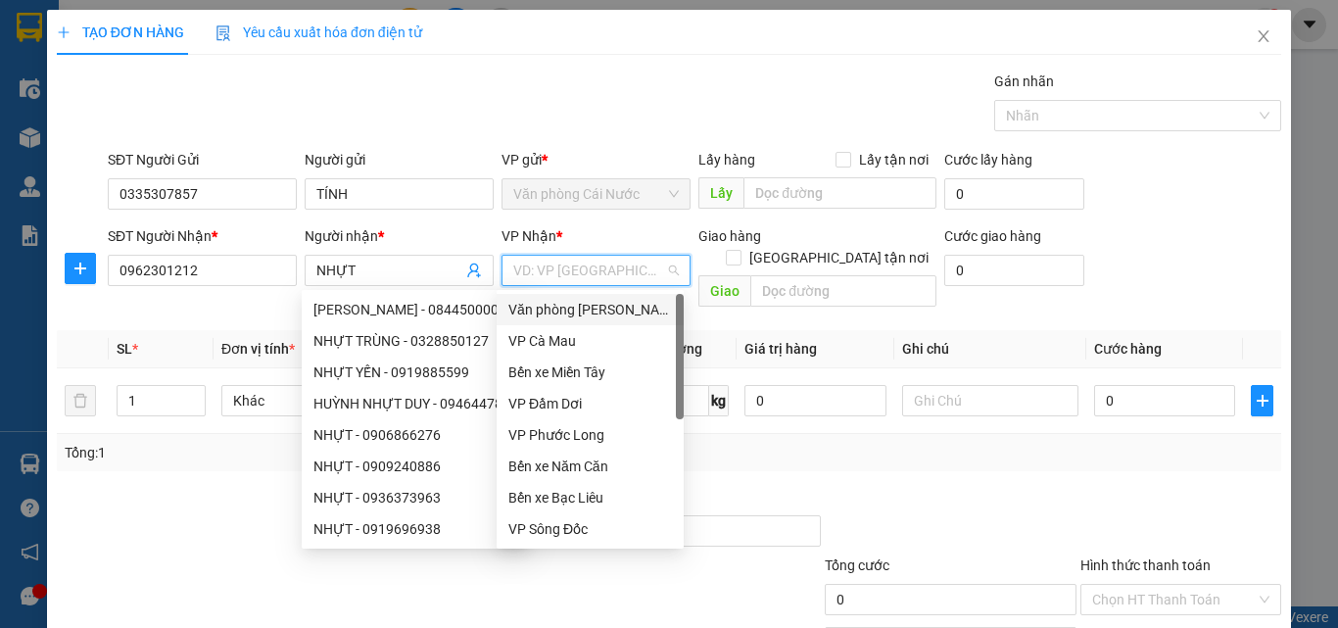
click at [607, 261] on input "search" at bounding box center [589, 270] width 152 height 29
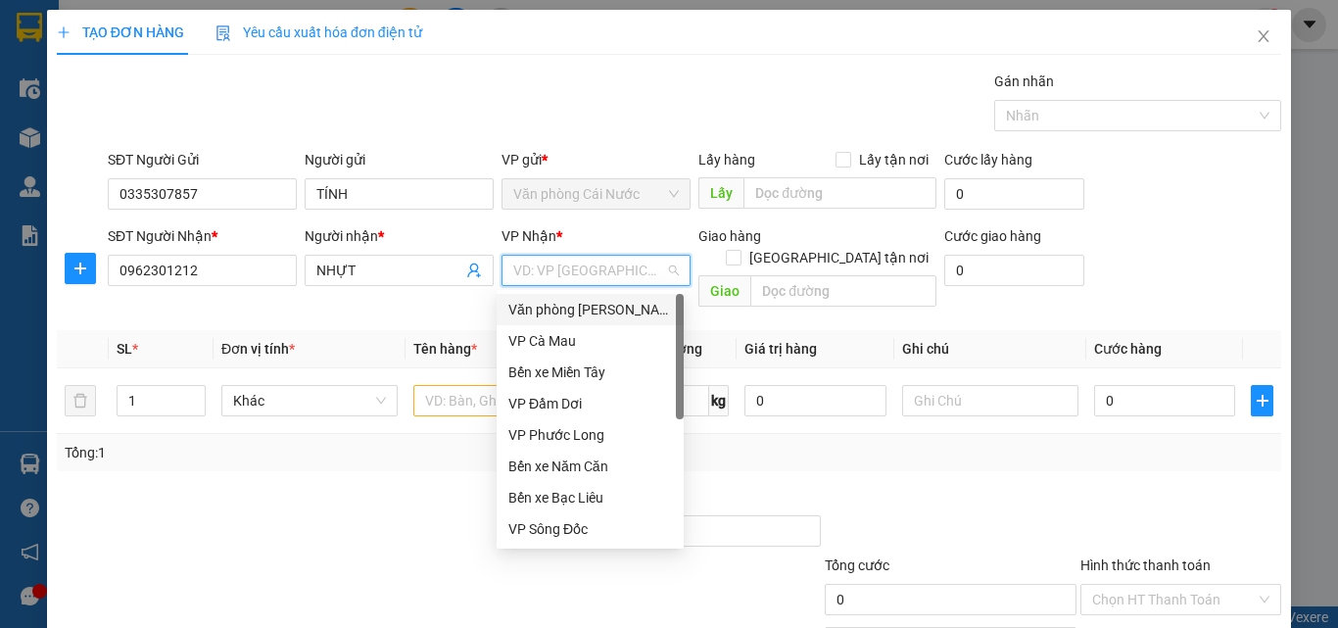
drag, startPoint x: 574, startPoint y: 308, endPoint x: 469, endPoint y: 303, distance: 104.9
click at [574, 309] on div "Văn phòng [PERSON_NAME]" at bounding box center [590, 310] width 164 height 22
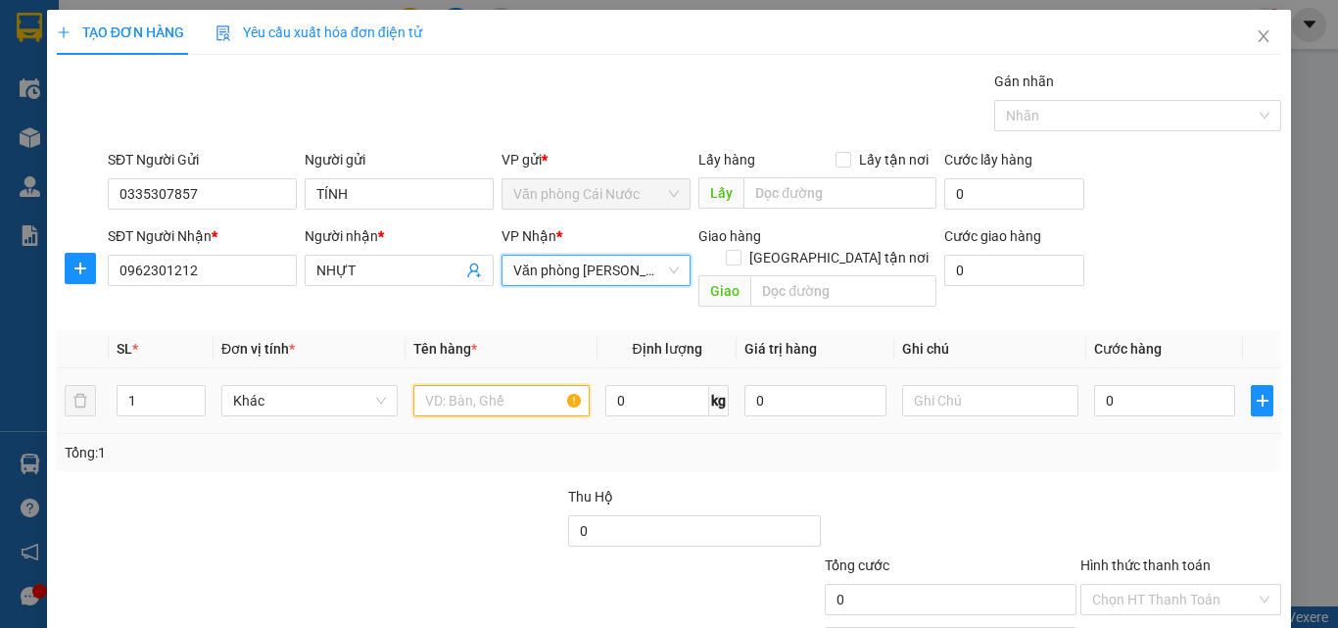
click at [457, 385] on input "text" at bounding box center [501, 400] width 176 height 31
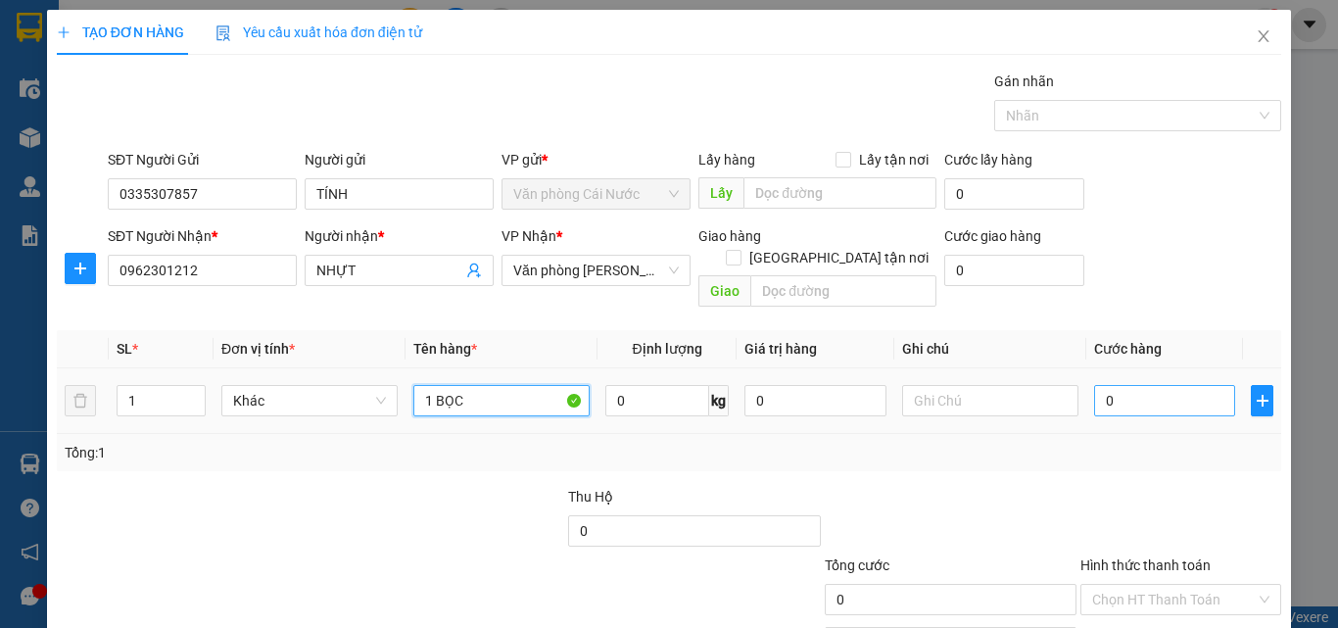
type input "1 BỌC"
click at [1201, 389] on input "0" at bounding box center [1164, 400] width 141 height 31
type input "3"
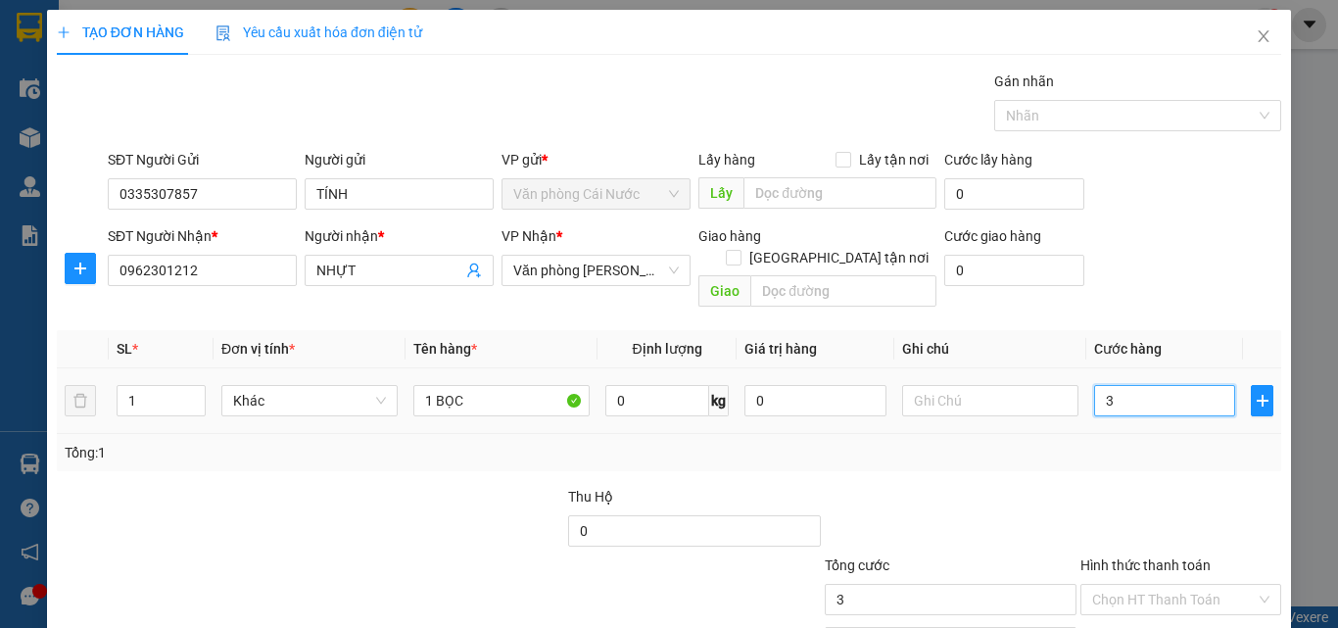
type input "30"
click at [1186, 442] on div "Tổng: 1" at bounding box center [669, 453] width 1209 height 22
type input "30.000"
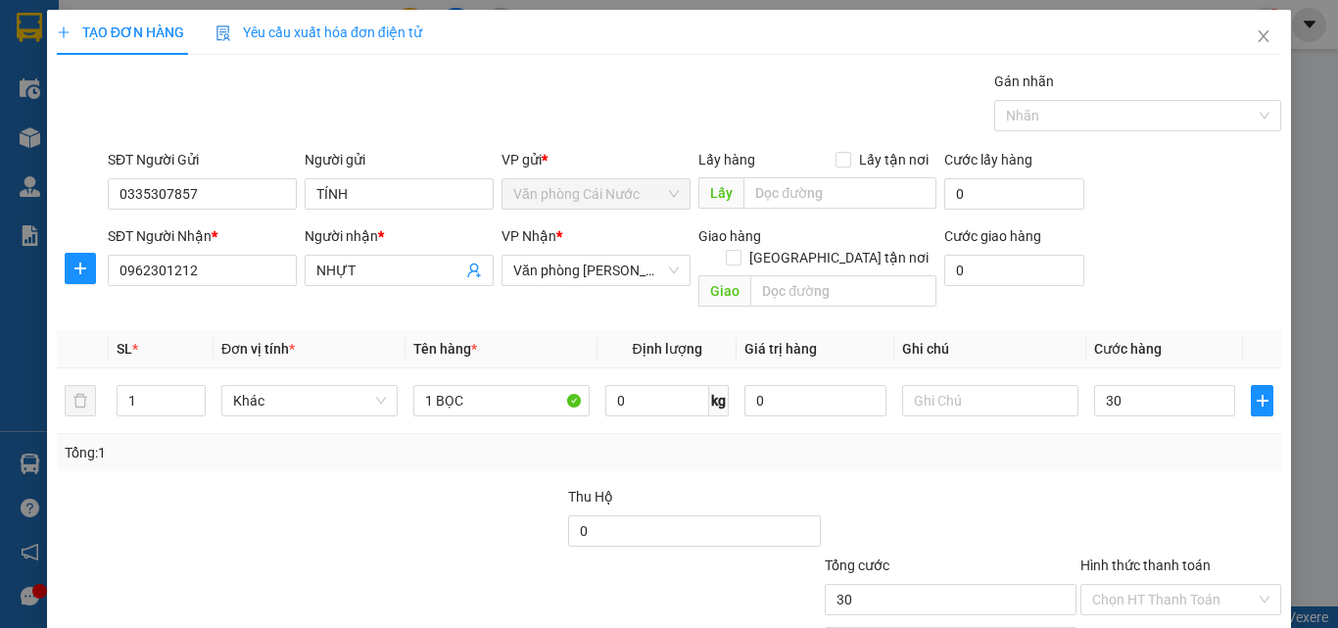
type input "30.000"
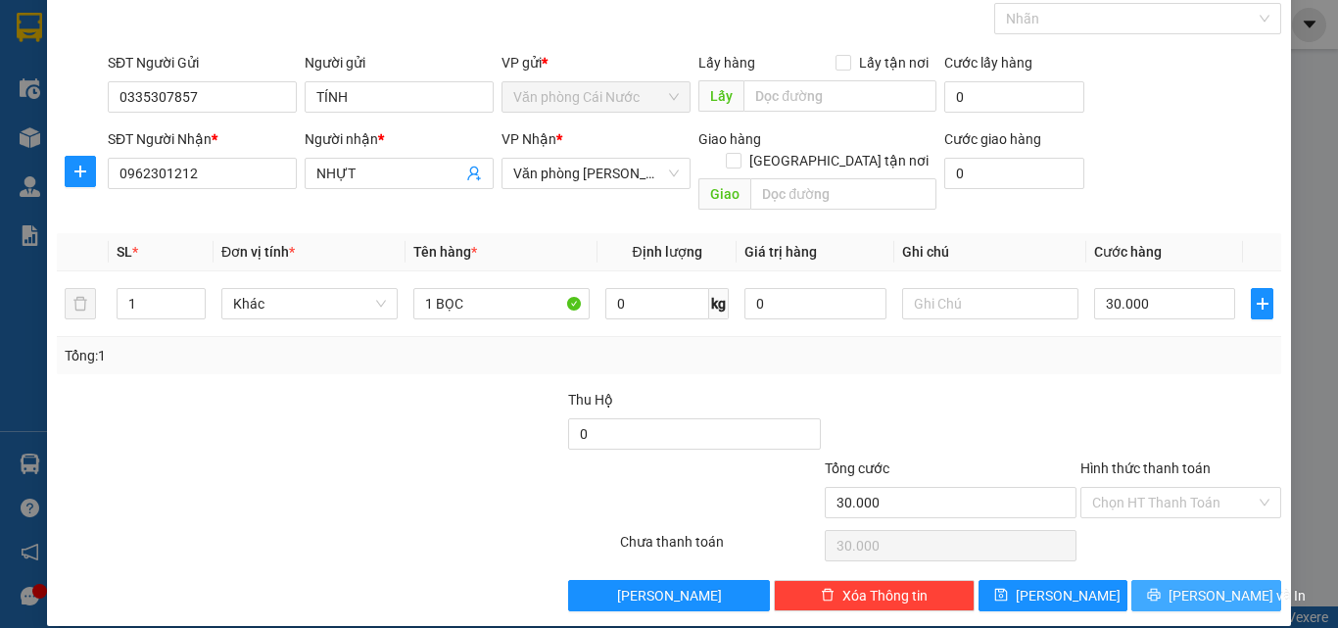
click at [1193, 585] on span "[PERSON_NAME] và In" at bounding box center [1237, 596] width 137 height 22
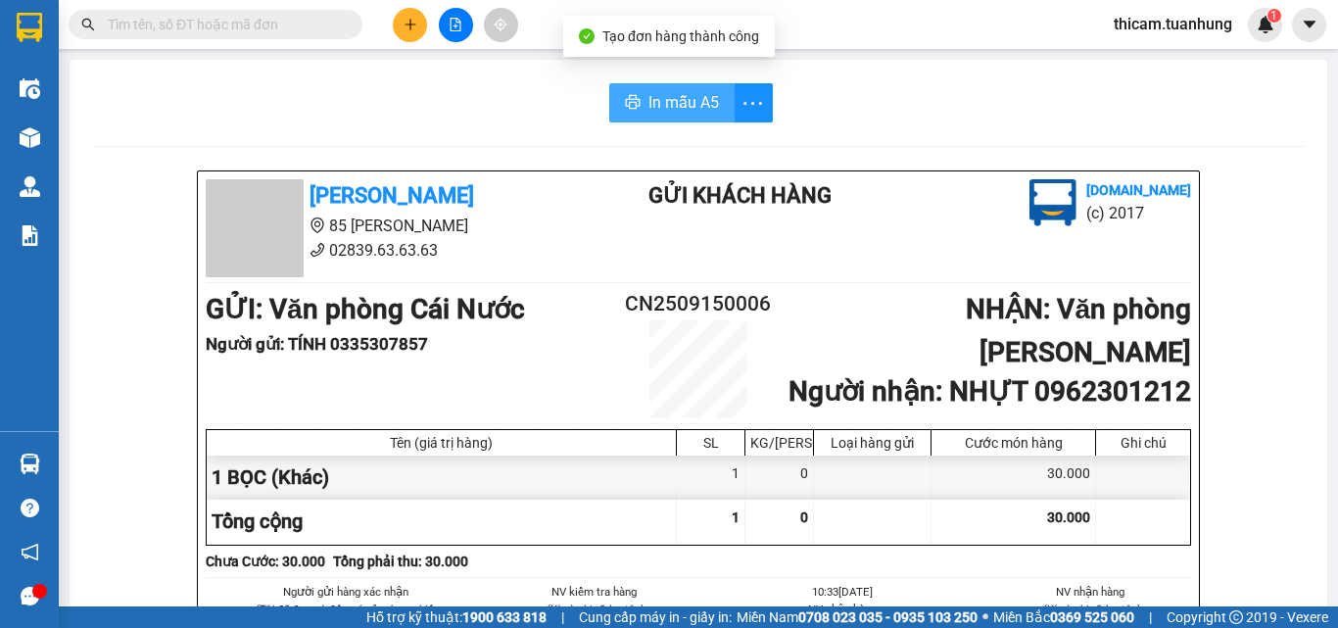
click at [668, 105] on span "In mẫu A5" at bounding box center [684, 102] width 71 height 24
